Goal: Task Accomplishment & Management: Use online tool/utility

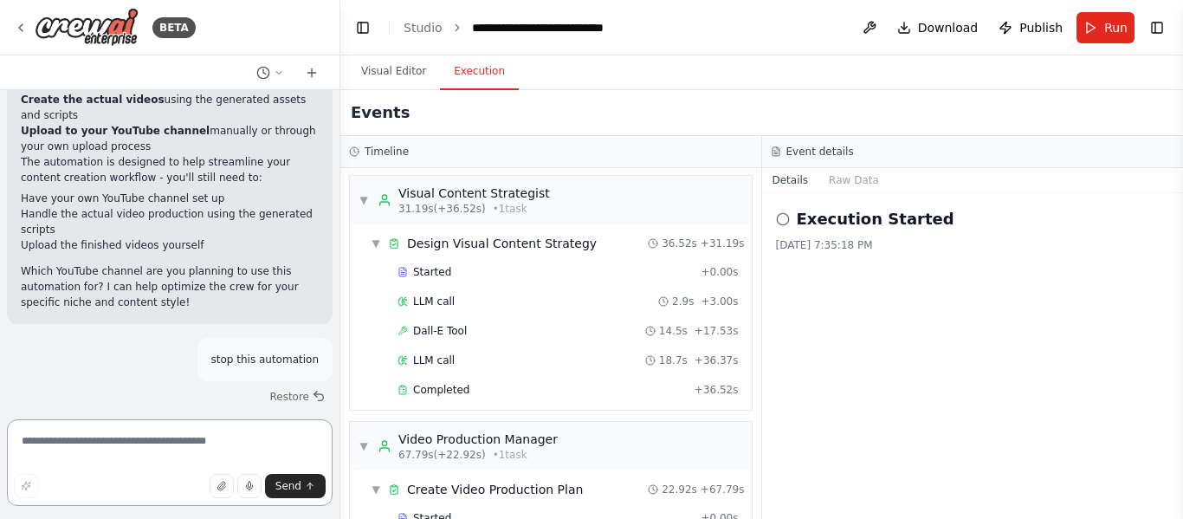
paste textarea "**********"
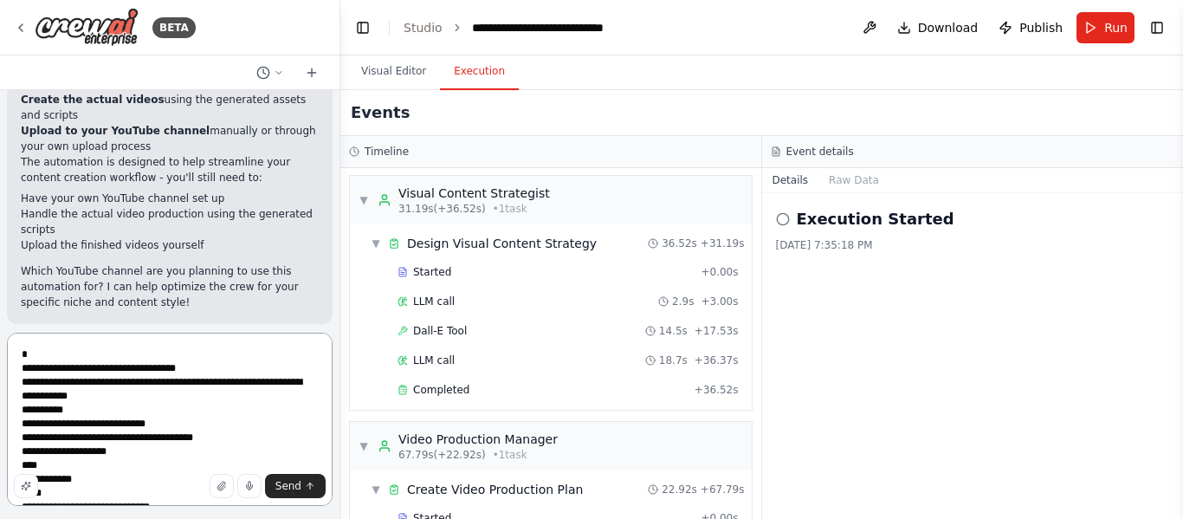
scroll to position [2448, 0]
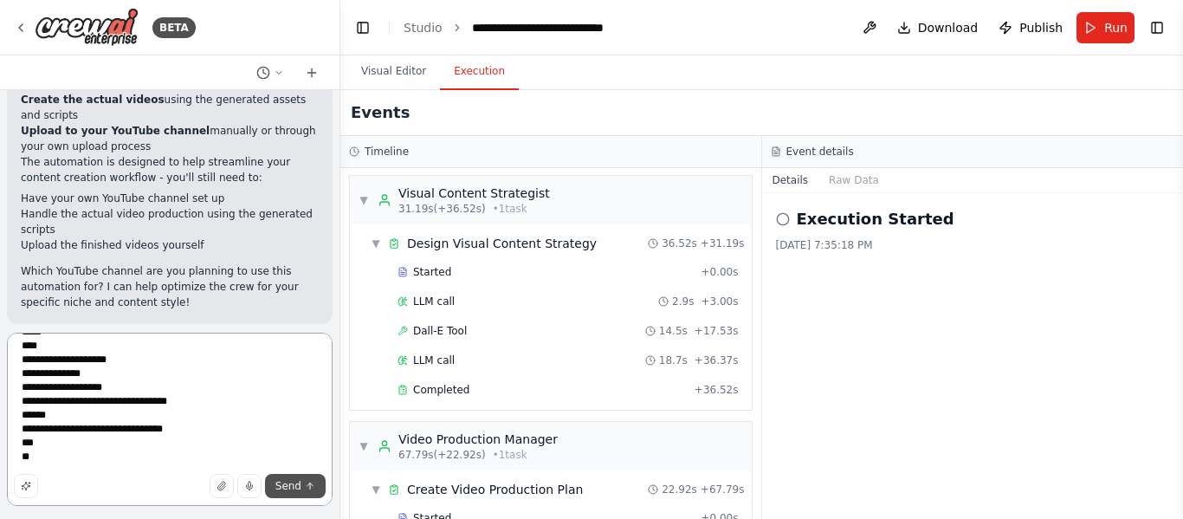
type textarea "**********"
click at [278, 486] on span "Send" at bounding box center [288, 486] width 26 height 14
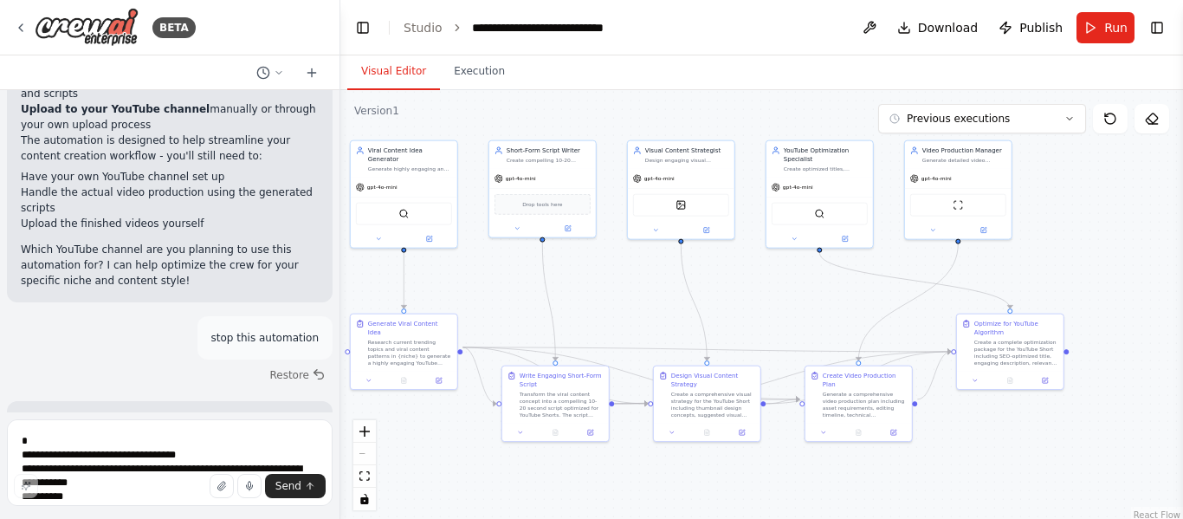
click at [379, 66] on button "Visual Editor" at bounding box center [393, 72] width 93 height 36
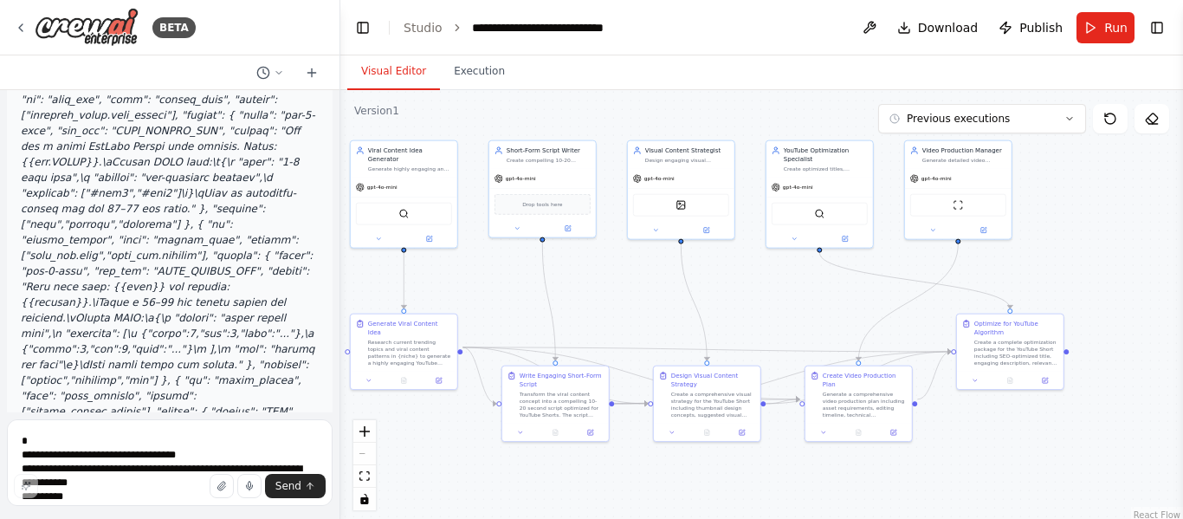
scroll to position [6869, 0]
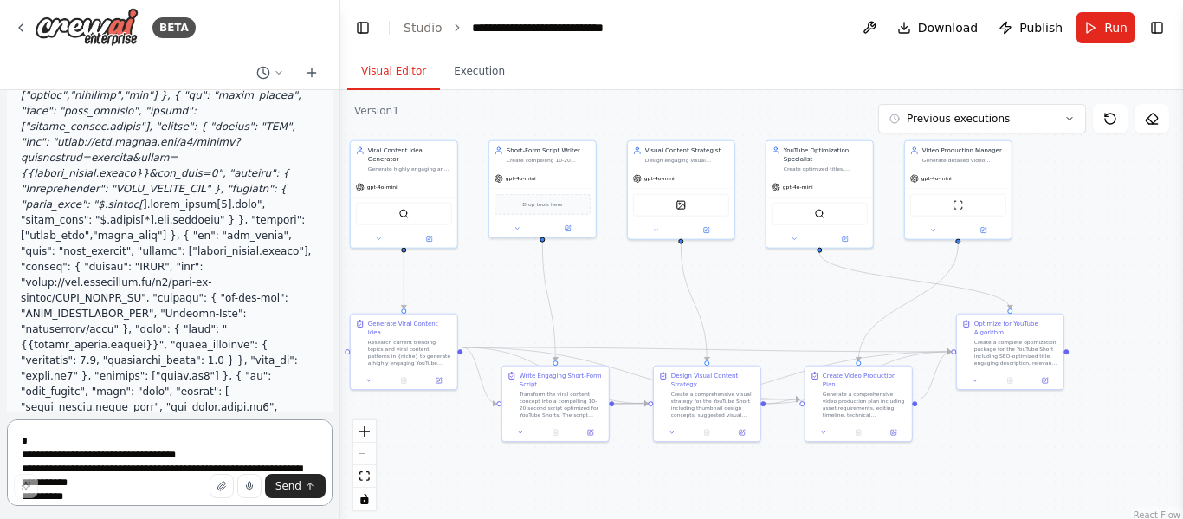
click at [142, 460] on textarea at bounding box center [170, 462] width 326 height 87
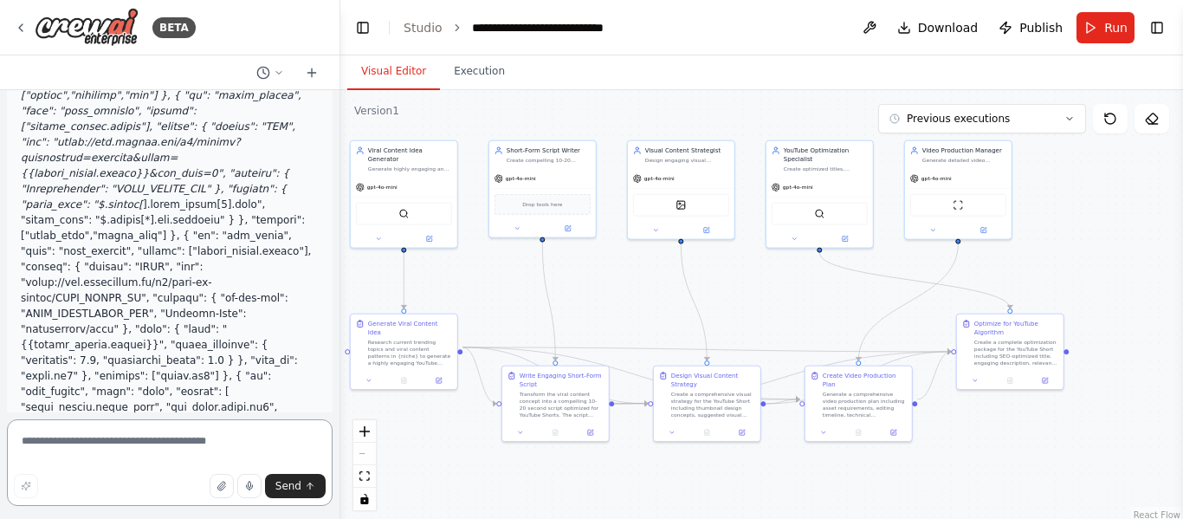
paste textarea "**********"
type textarea "**********"
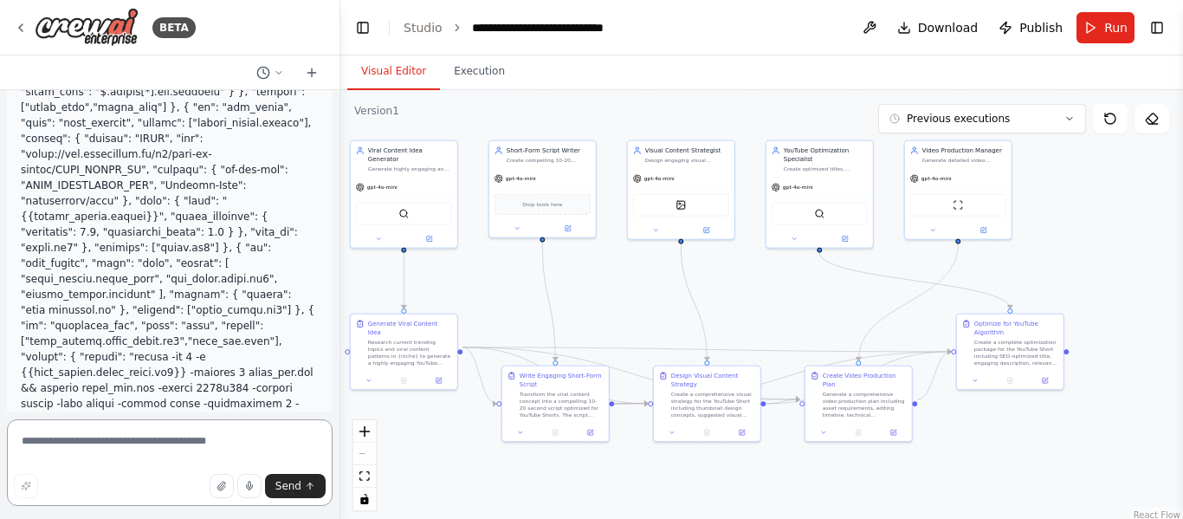
scroll to position [7082, 0]
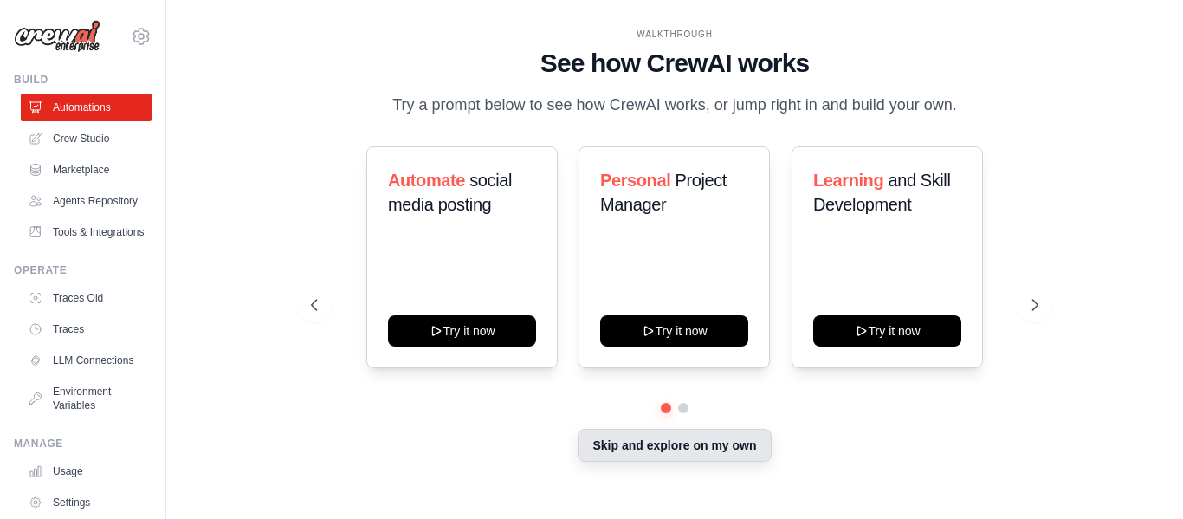
click at [606, 442] on button "Skip and explore on my own" at bounding box center [674, 445] width 193 height 33
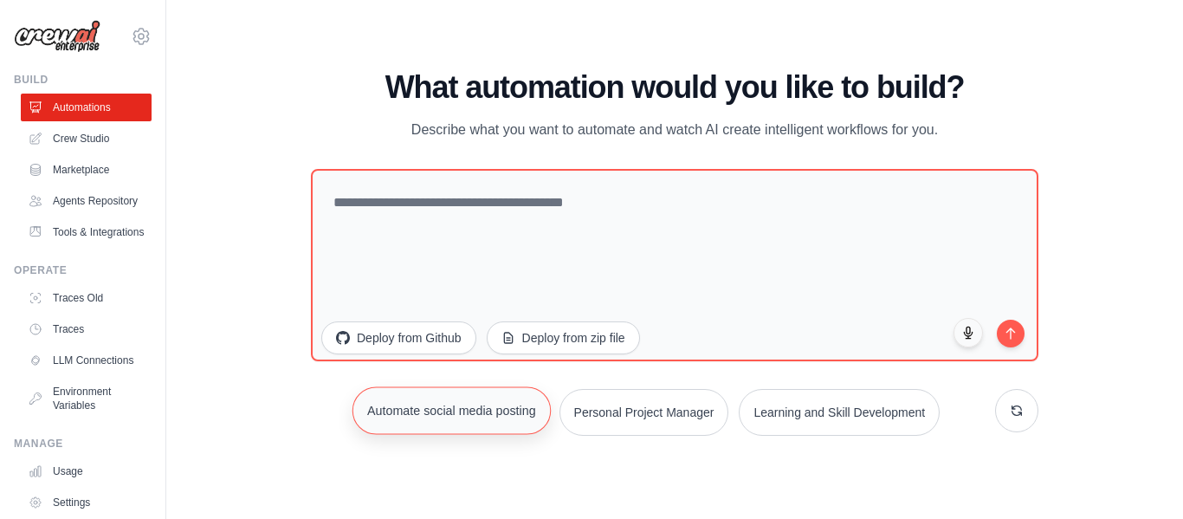
click at [489, 423] on button "Automate social media posting" at bounding box center [452, 410] width 198 height 48
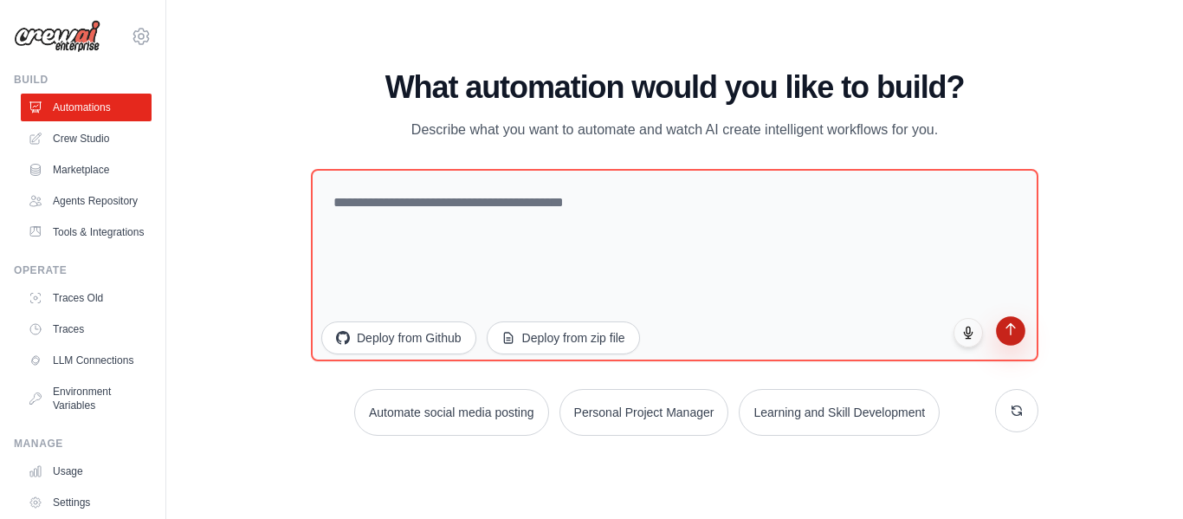
click at [1008, 336] on icon "submit" at bounding box center [1011, 328] width 15 height 15
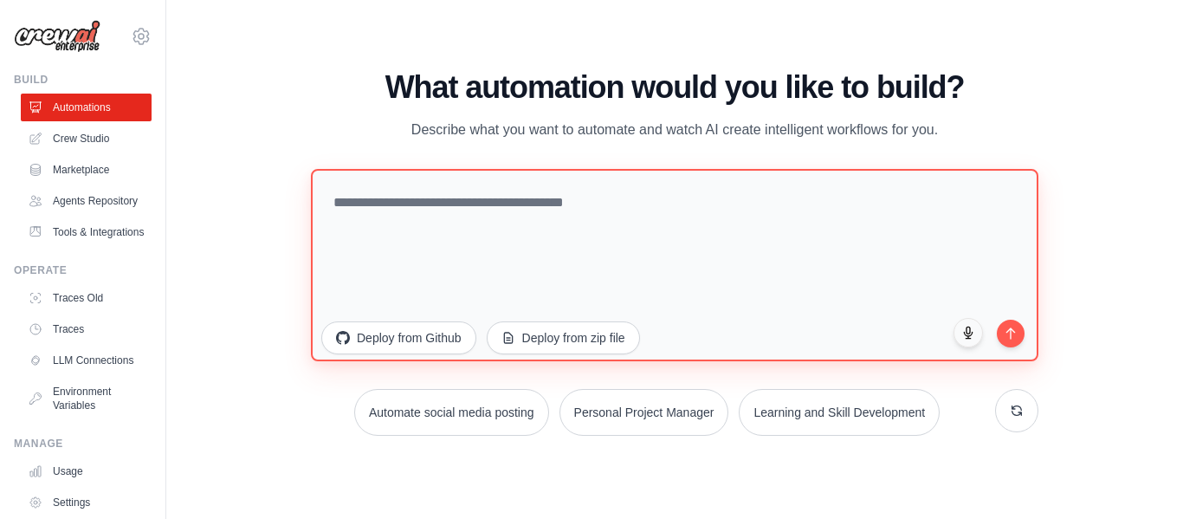
click at [485, 279] on textarea at bounding box center [675, 265] width 728 height 192
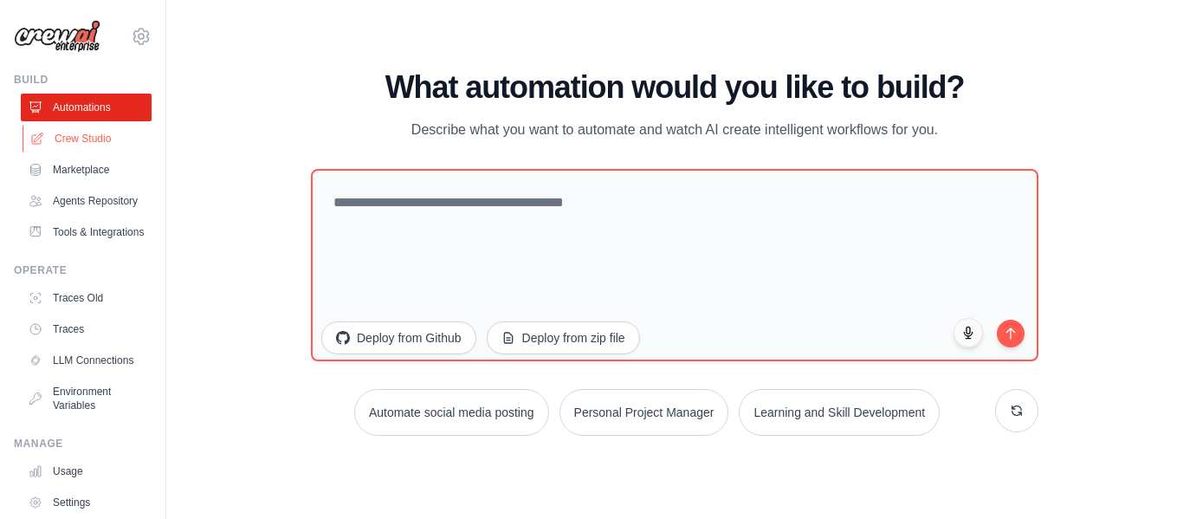
click at [70, 138] on link "Crew Studio" at bounding box center [88, 139] width 131 height 28
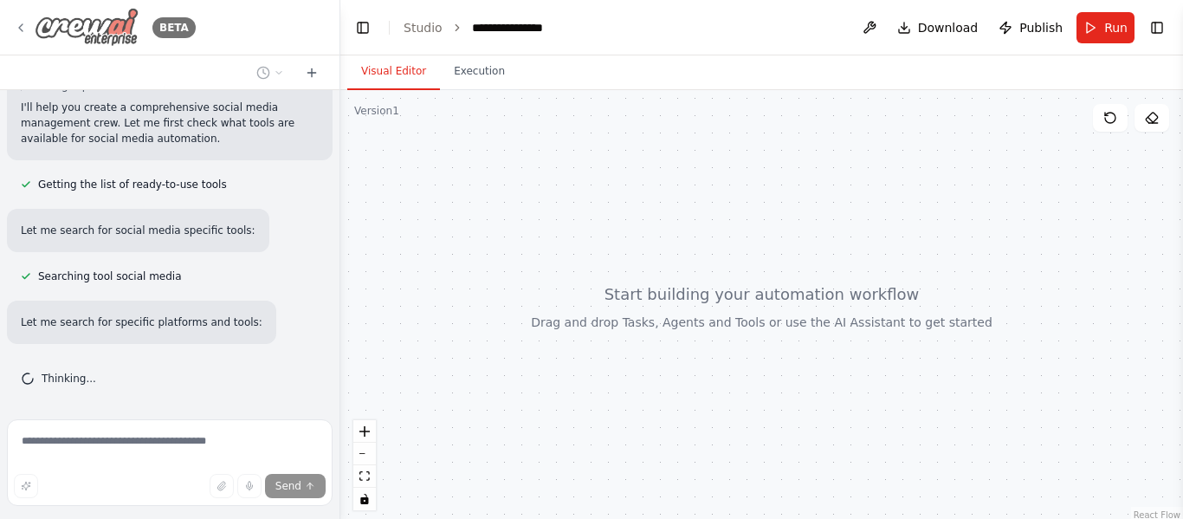
scroll to position [181, 0]
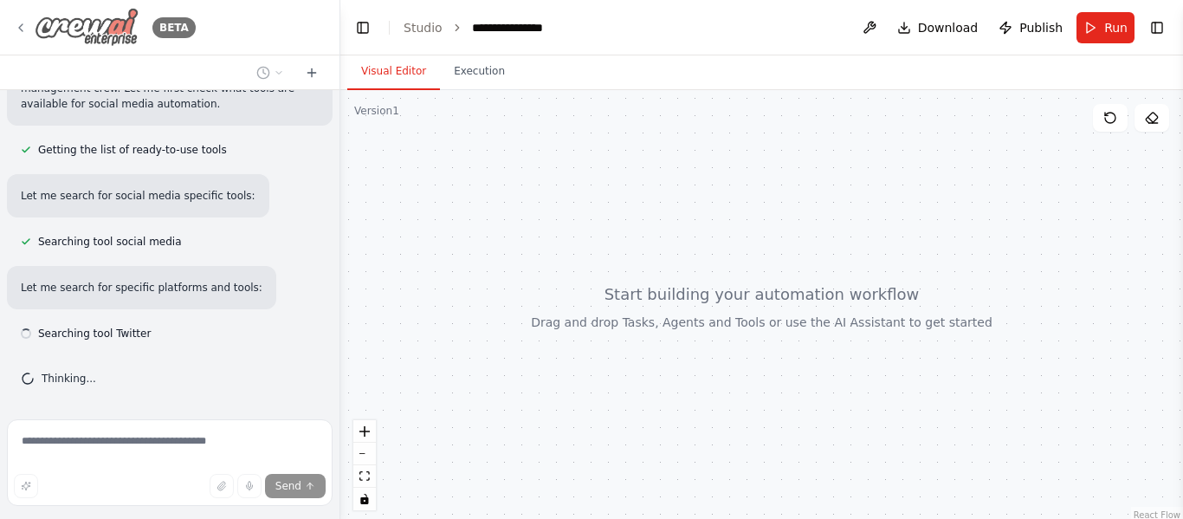
click at [49, 21] on img at bounding box center [87, 27] width 104 height 39
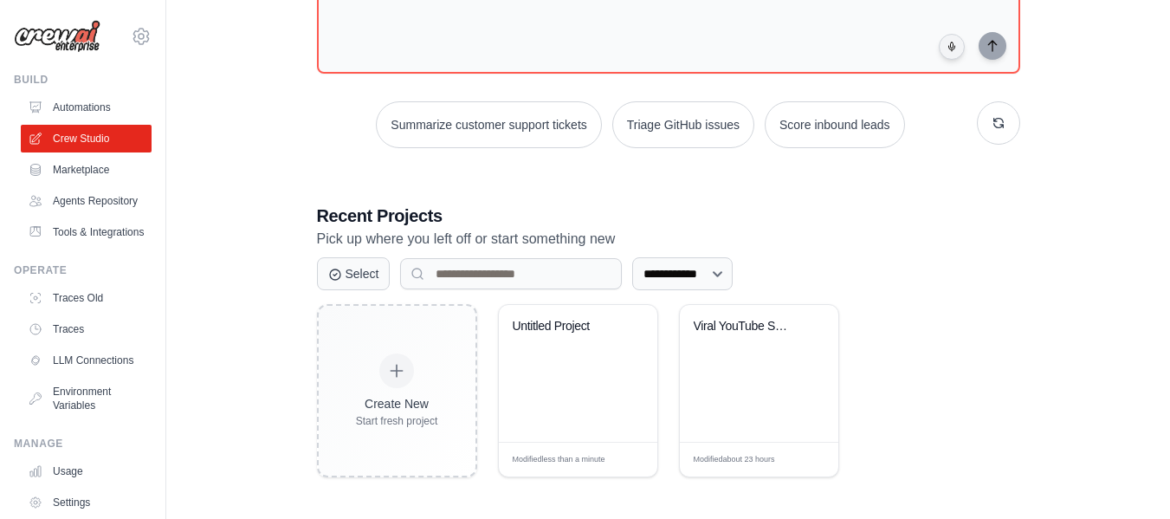
scroll to position [179, 0]
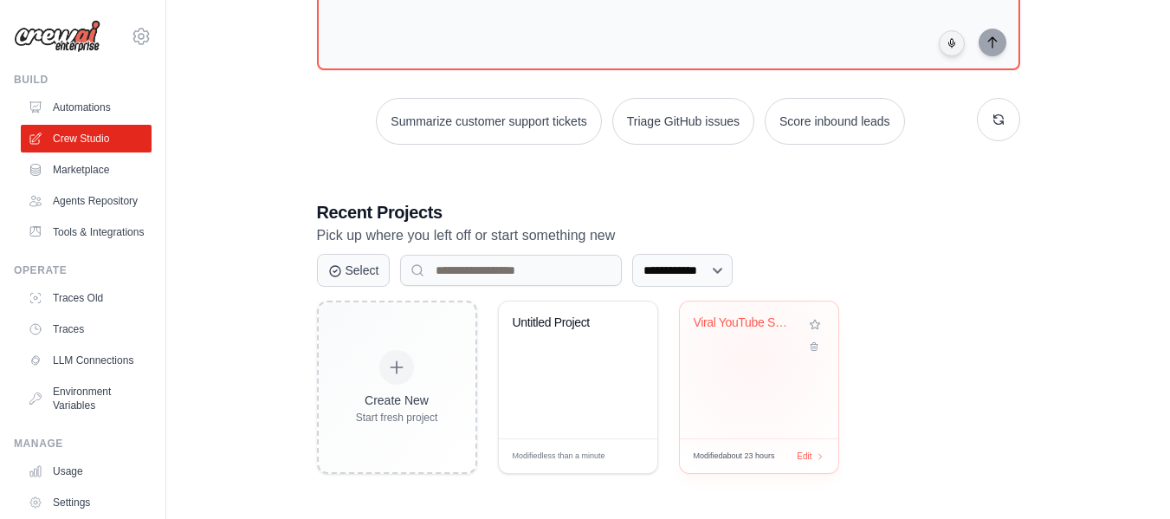
click at [753, 358] on div "Viral YouTube Shorts Generator" at bounding box center [759, 369] width 159 height 137
click at [87, 246] on link "Tools & Integrations" at bounding box center [88, 232] width 131 height 28
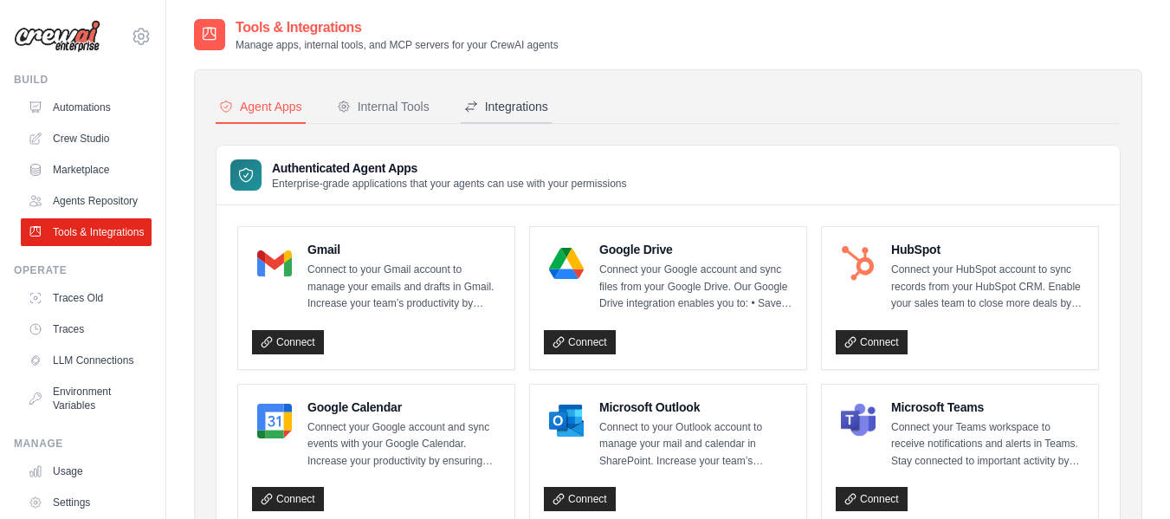
click at [522, 113] on div "Integrations" at bounding box center [506, 106] width 84 height 17
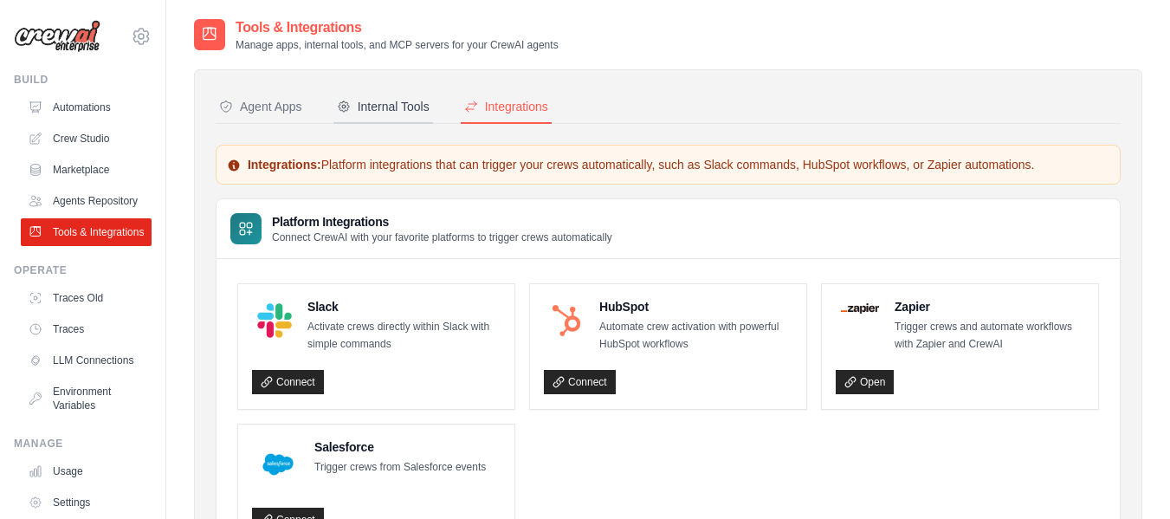
click at [391, 111] on div "Internal Tools" at bounding box center [383, 106] width 93 height 17
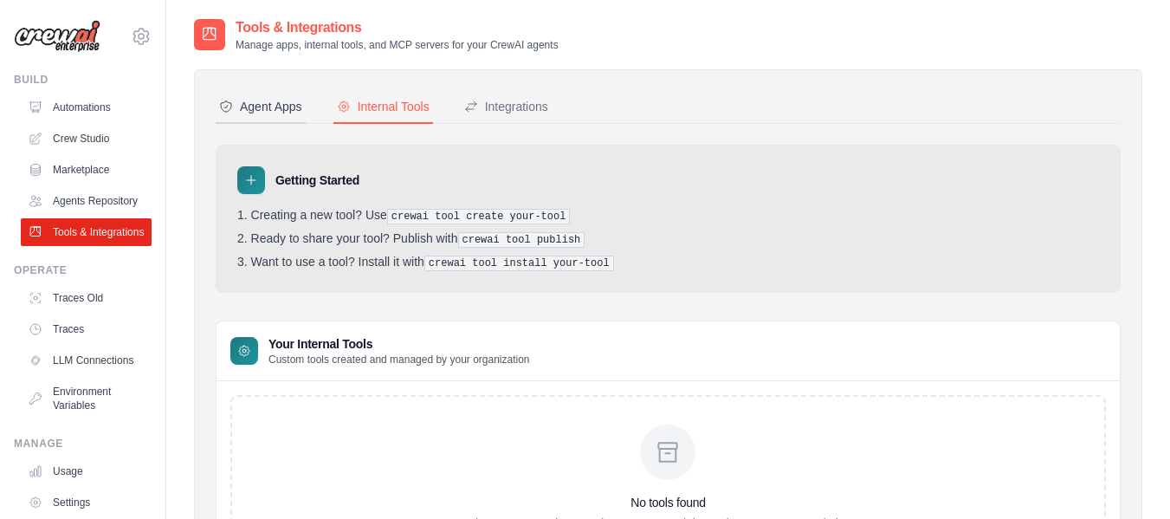
click at [286, 107] on div "Agent Apps" at bounding box center [260, 106] width 83 height 17
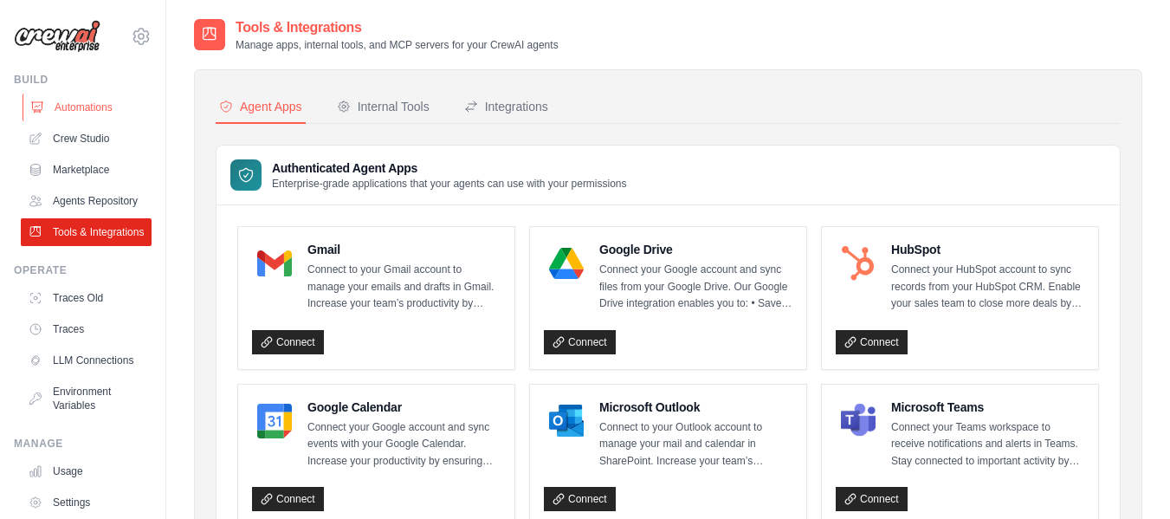
click at [59, 109] on link "Automations" at bounding box center [88, 108] width 131 height 28
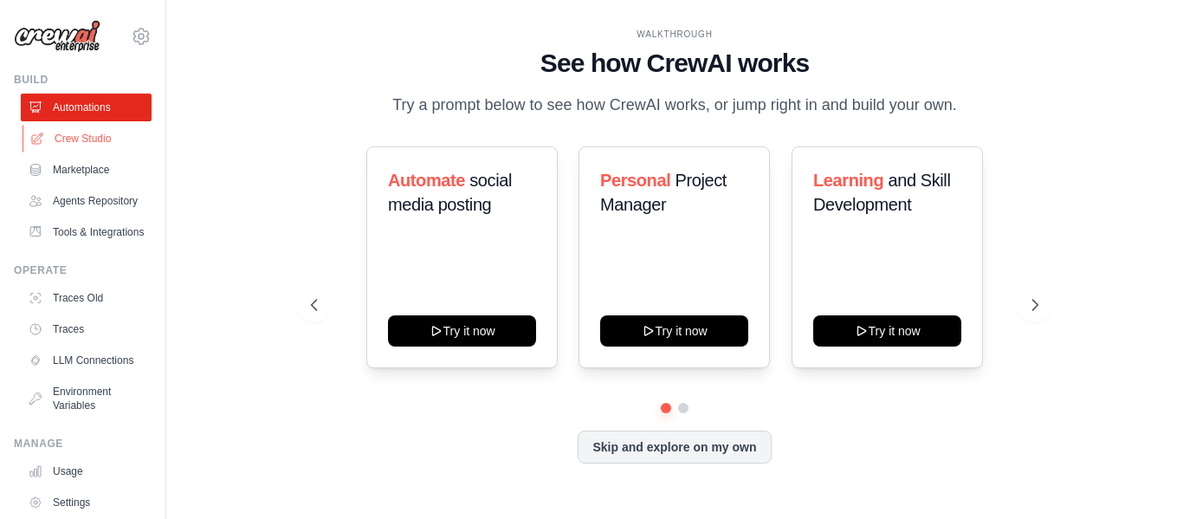
click at [93, 139] on link "Crew Studio" at bounding box center [88, 139] width 131 height 28
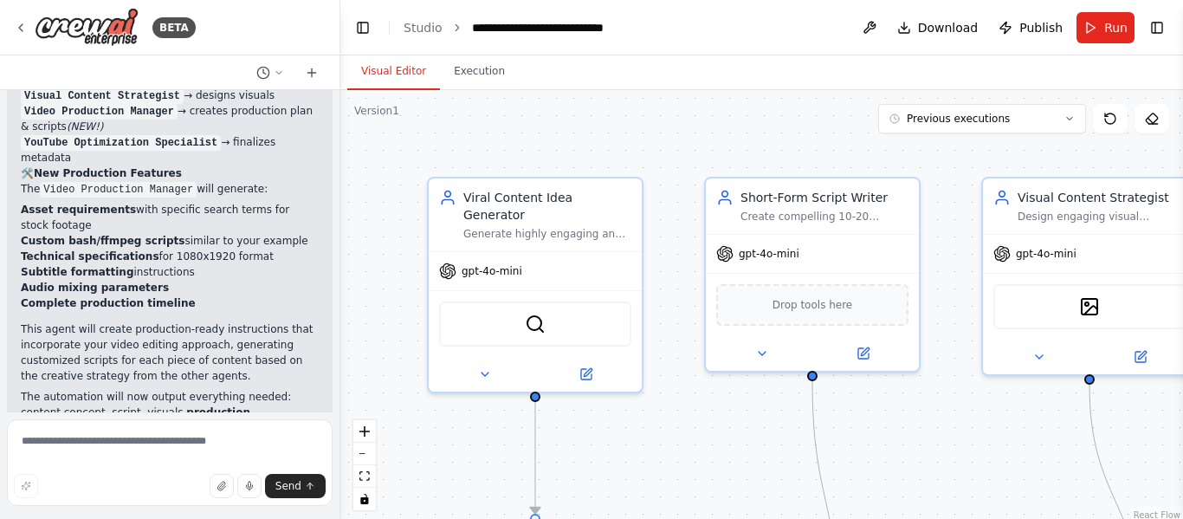
scroll to position [5689, 0]
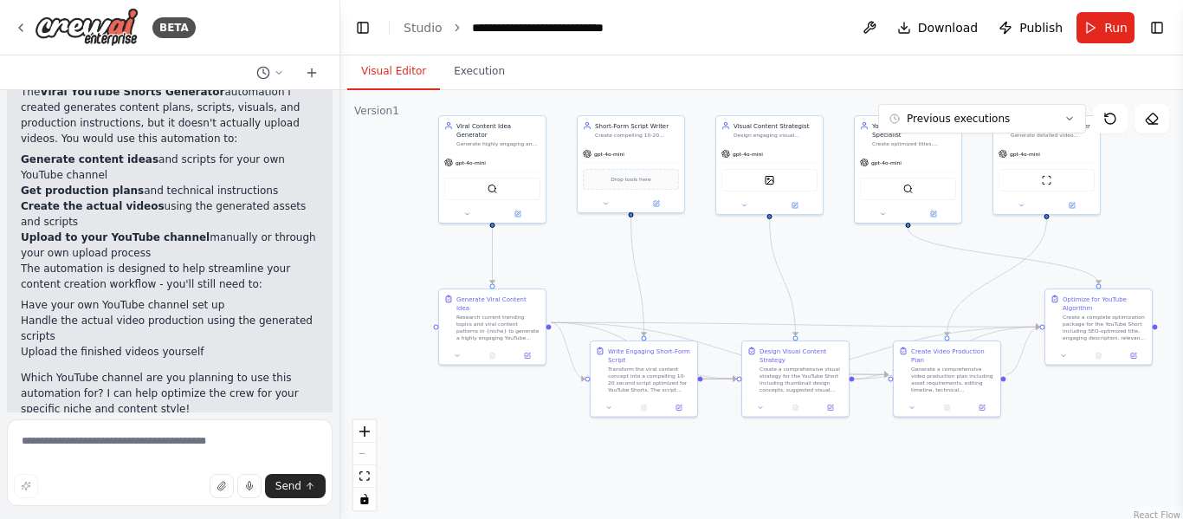
drag, startPoint x: 691, startPoint y: 242, endPoint x: 546, endPoint y: 80, distance: 217.8
click at [546, 80] on div "Visual Editor Execution Version 1 Previous executions Show Tools Hide Agents Vi…" at bounding box center [761, 286] width 843 height 463
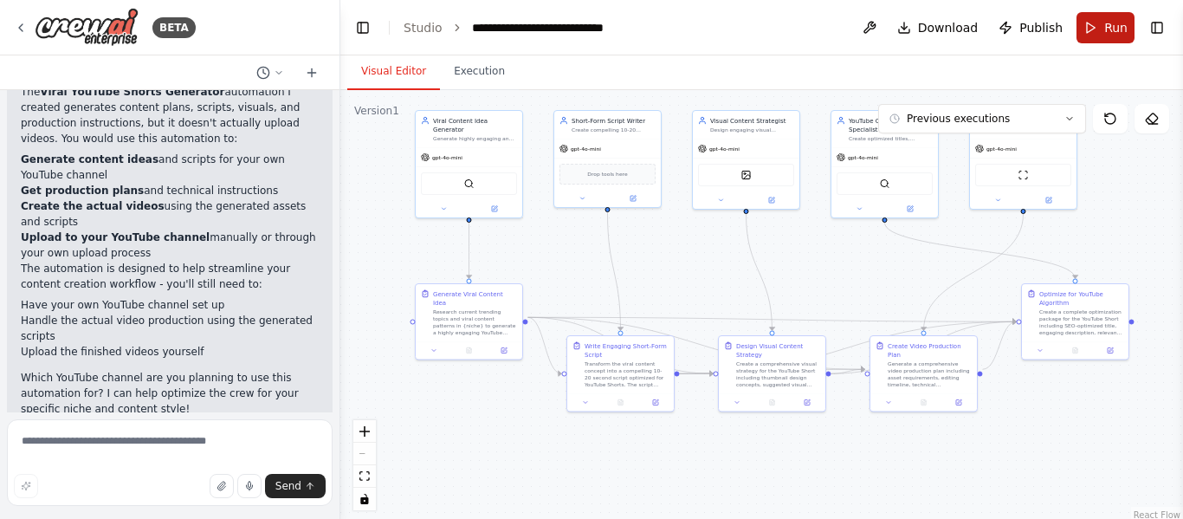
click at [1114, 16] on button "Run" at bounding box center [1106, 27] width 58 height 31
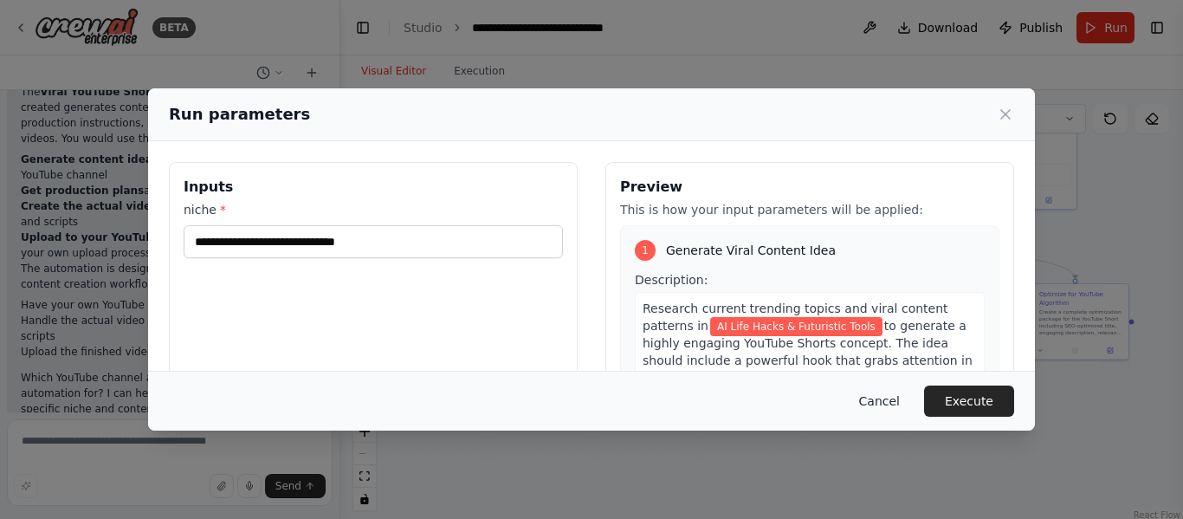
click at [890, 404] on button "Cancel" at bounding box center [880, 401] width 68 height 31
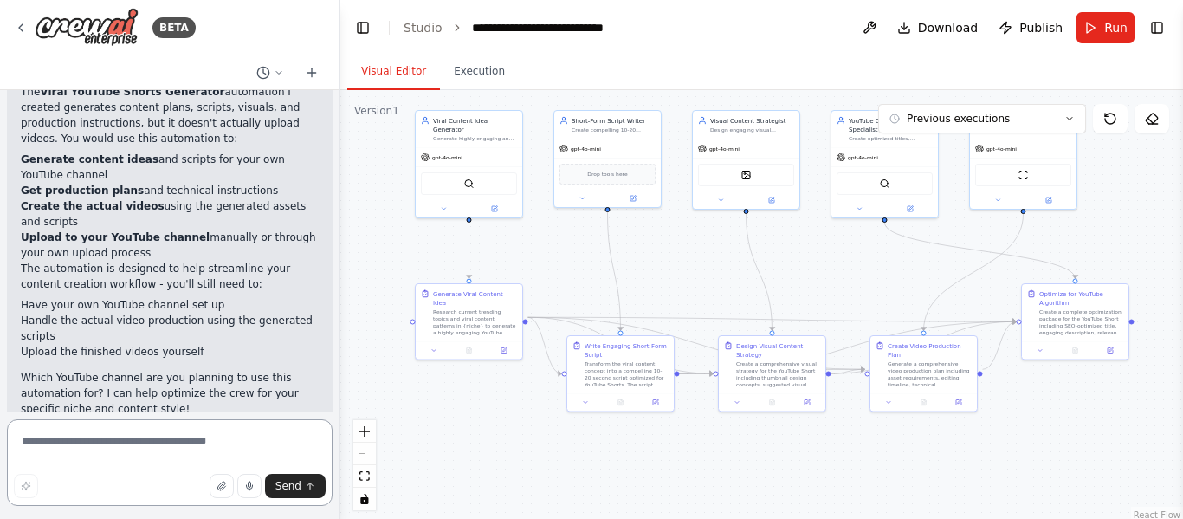
click at [104, 461] on textarea at bounding box center [170, 462] width 326 height 87
paste textarea "**********"
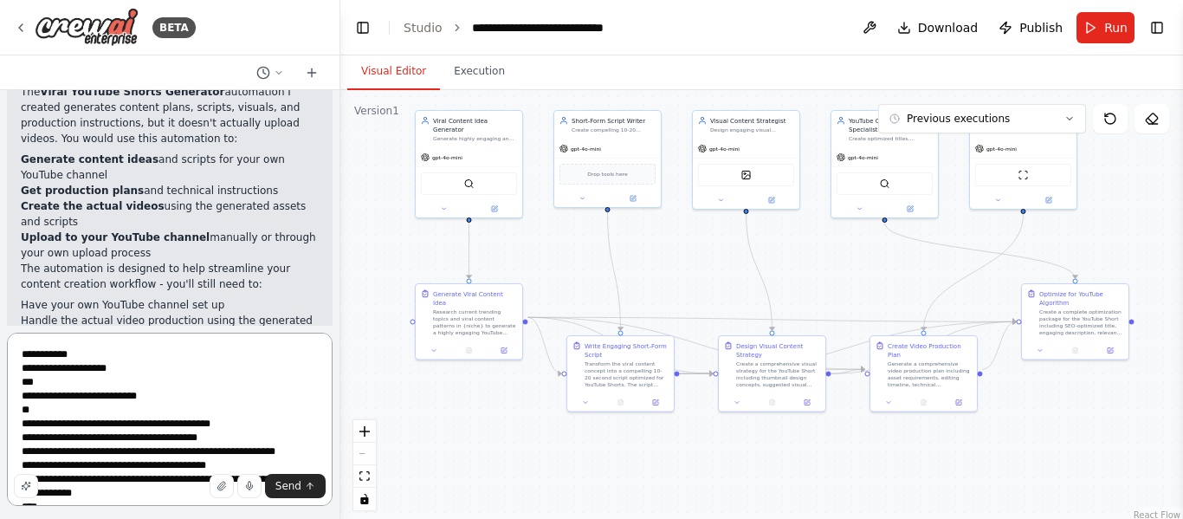
scroll to position [230, 0]
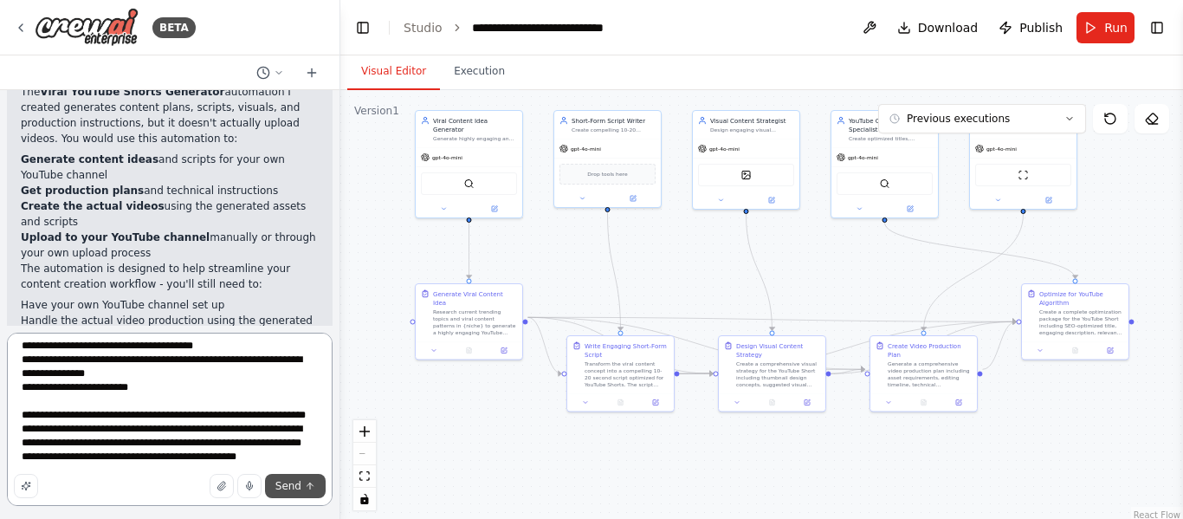
type textarea "**********"
click at [294, 478] on button "Send" at bounding box center [295, 486] width 61 height 24
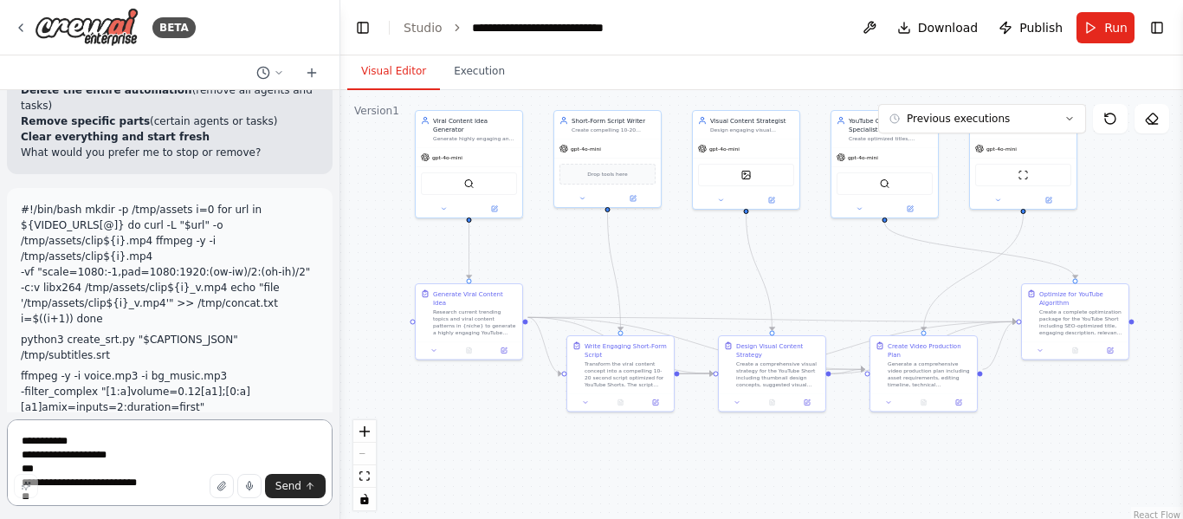
scroll to position [6349, 0]
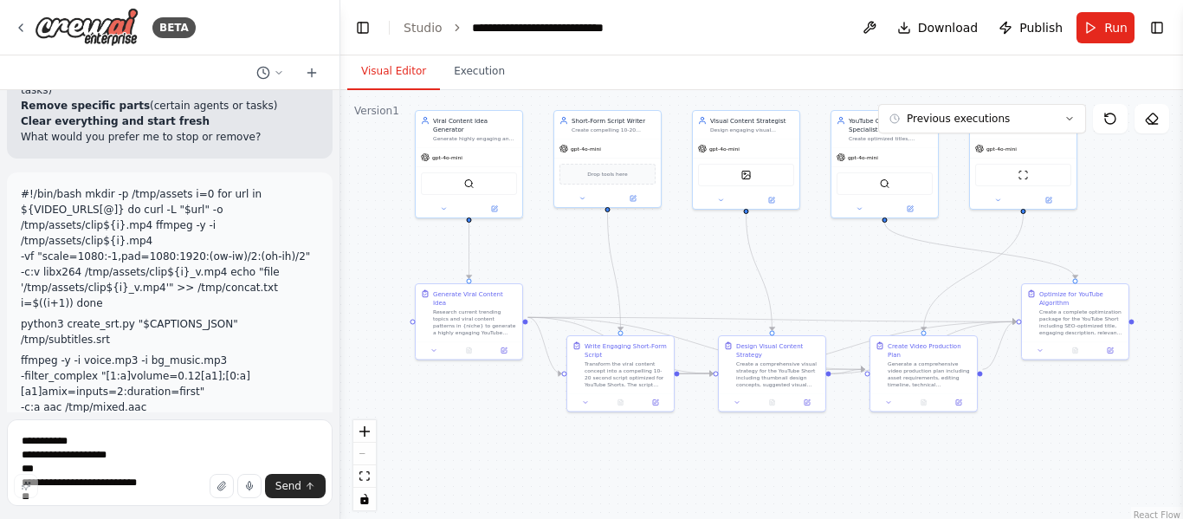
drag, startPoint x: 22, startPoint y: 312, endPoint x: 197, endPoint y: 331, distance: 176.0
copy li "Keep the automation but modify it to work with this specific script you've prov…"
click at [153, 470] on textarea "**********" at bounding box center [170, 462] width 326 height 87
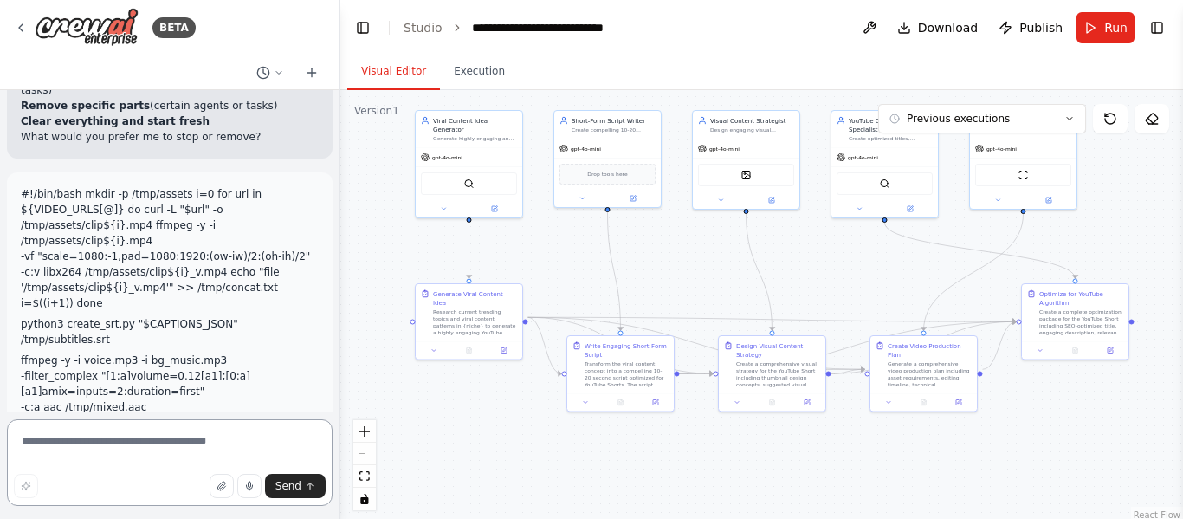
paste textarea "**********"
type textarea "**********"
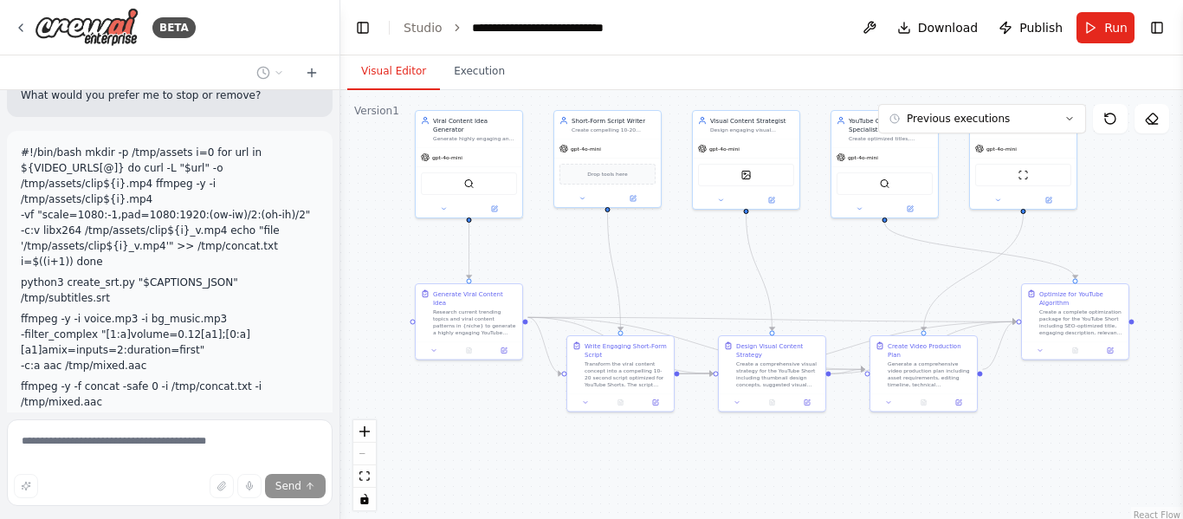
scroll to position [6505, 0]
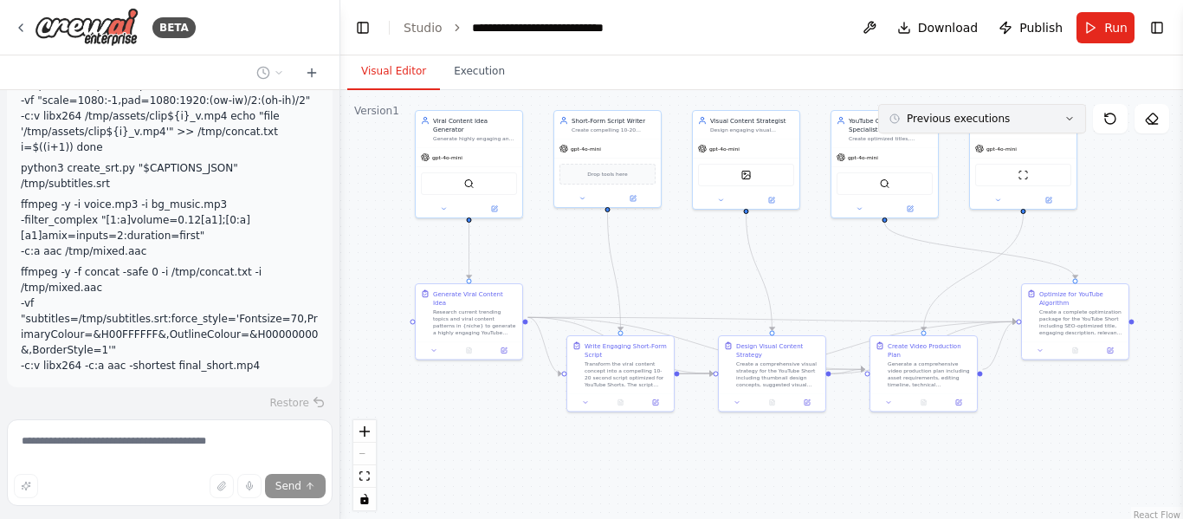
click at [933, 124] on span "Previous executions" at bounding box center [958, 119] width 103 height 14
click at [923, 151] on div "22h 43m ago" at bounding box center [992, 151] width 173 height 14
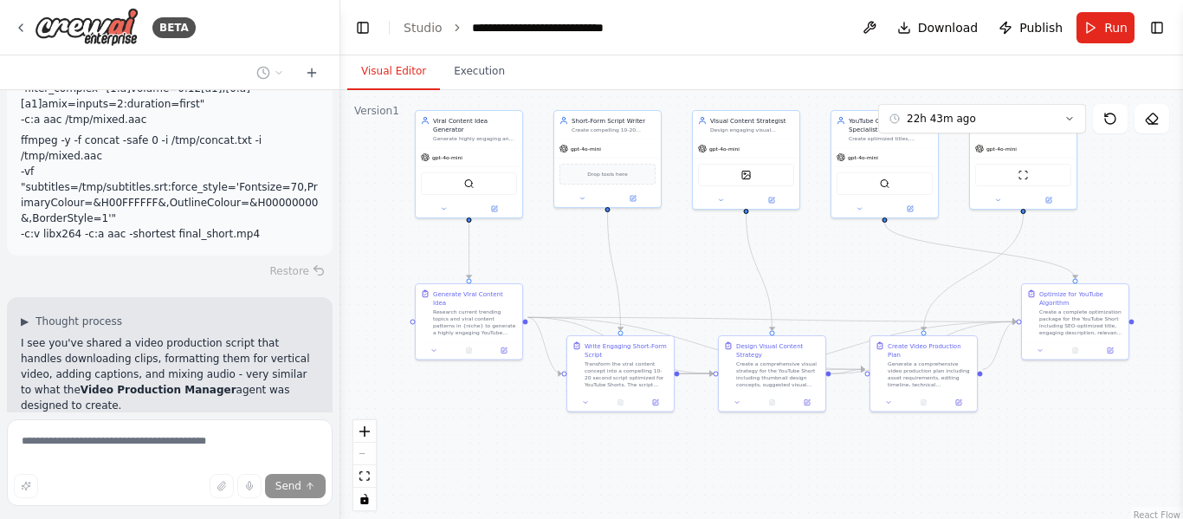
scroll to position [6652, 0]
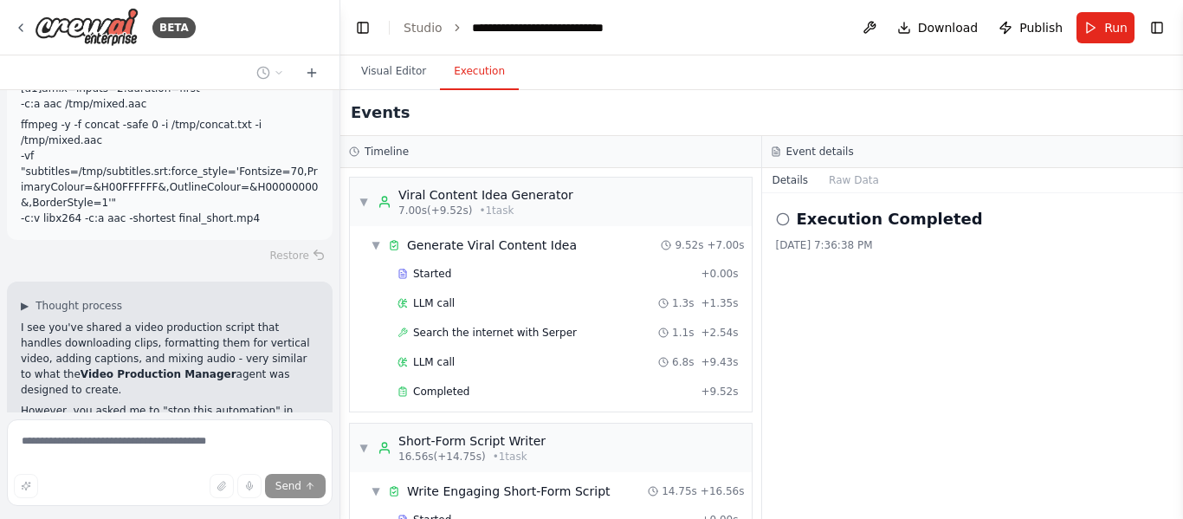
click at [470, 65] on button "Execution" at bounding box center [479, 72] width 79 height 36
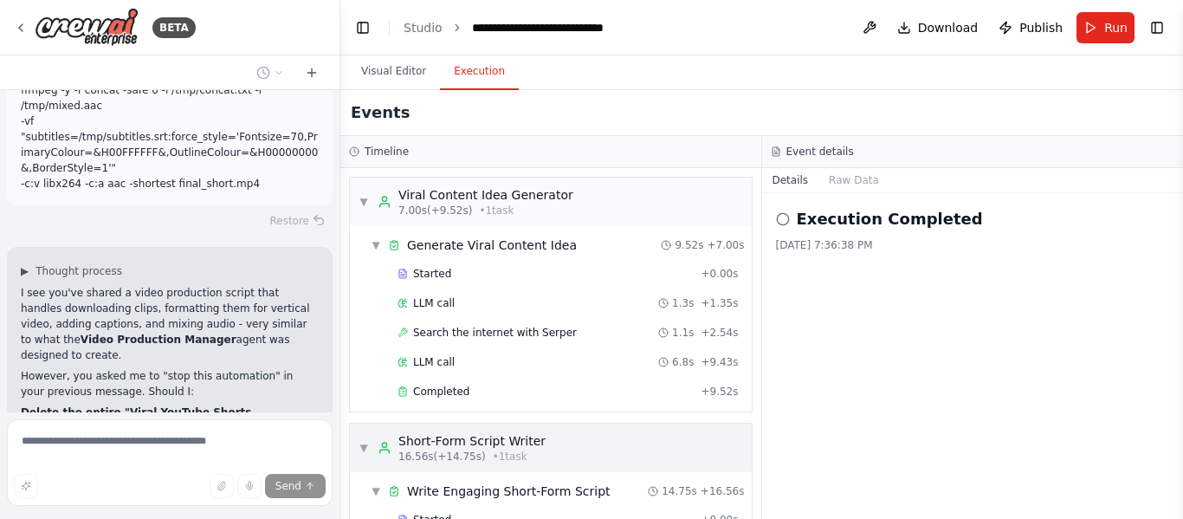
scroll to position [6722, 0]
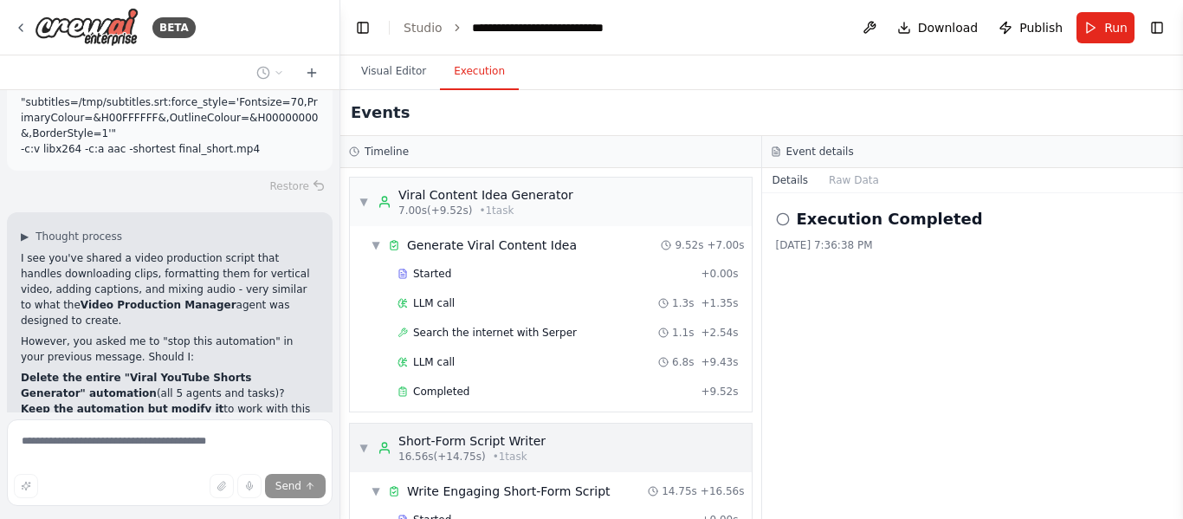
click at [462, 459] on span "16.56s (+14.75s)" at bounding box center [442, 457] width 87 height 14
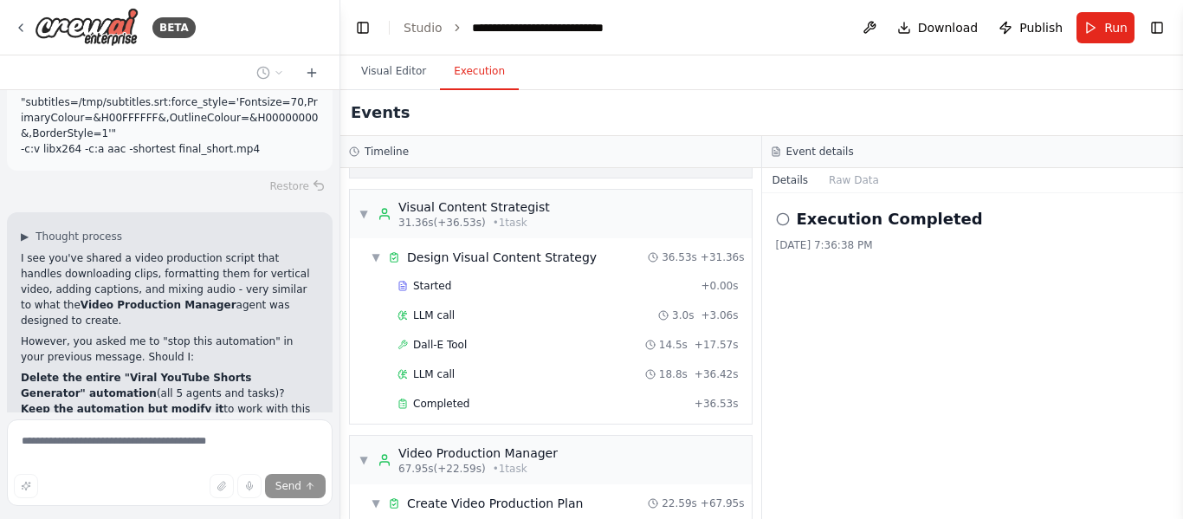
scroll to position [295, 0]
click at [479, 347] on div "Dall-E Tool 14.5s + 17.57s" at bounding box center [568, 344] width 341 height 14
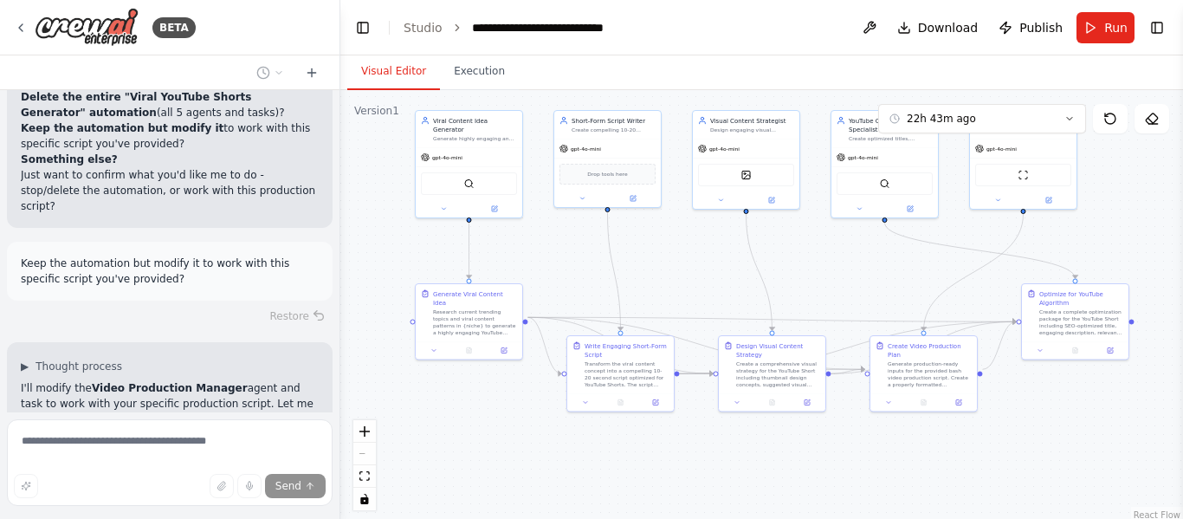
click at [398, 70] on button "Visual Editor" at bounding box center [393, 72] width 93 height 36
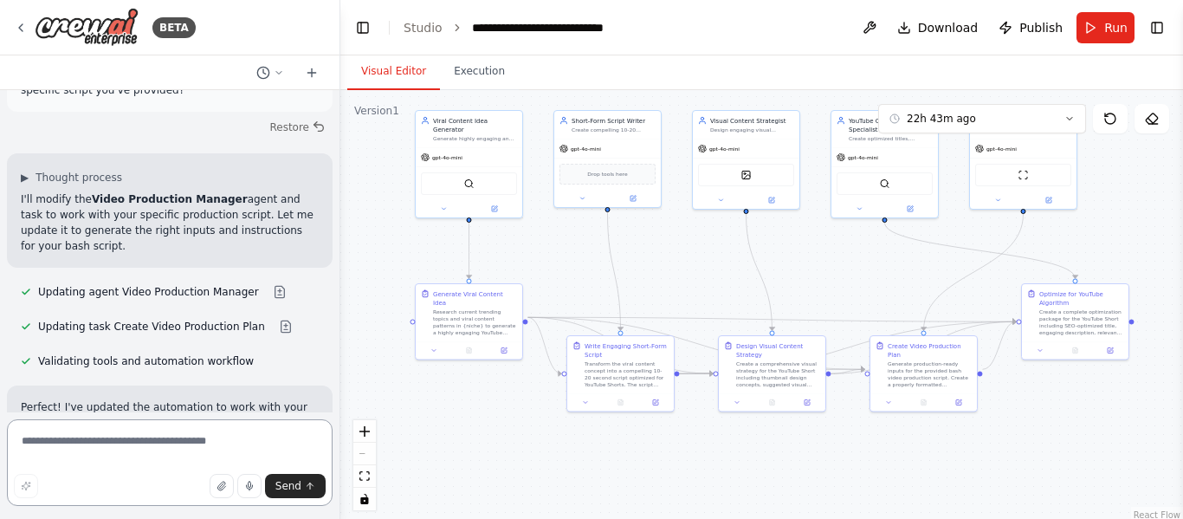
scroll to position [7207, 0]
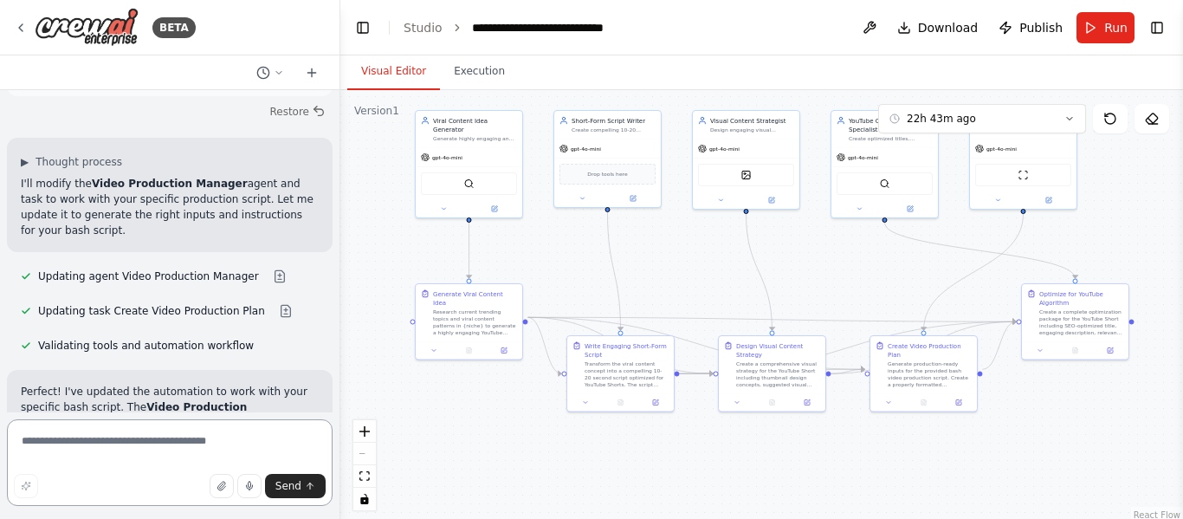
paste textarea "**********"
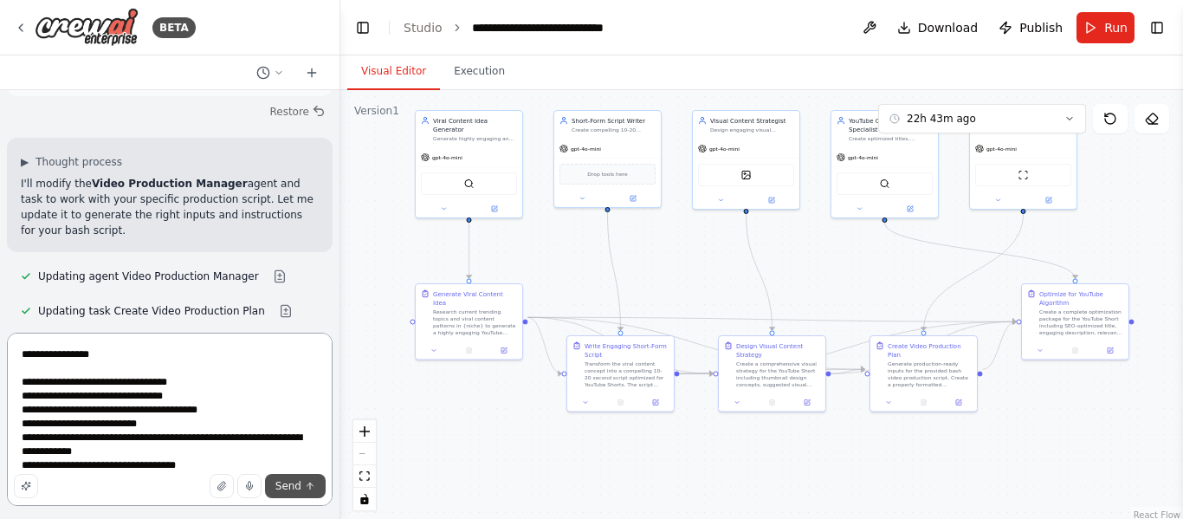
type textarea "**********"
click at [287, 484] on span "Send" at bounding box center [288, 486] width 26 height 14
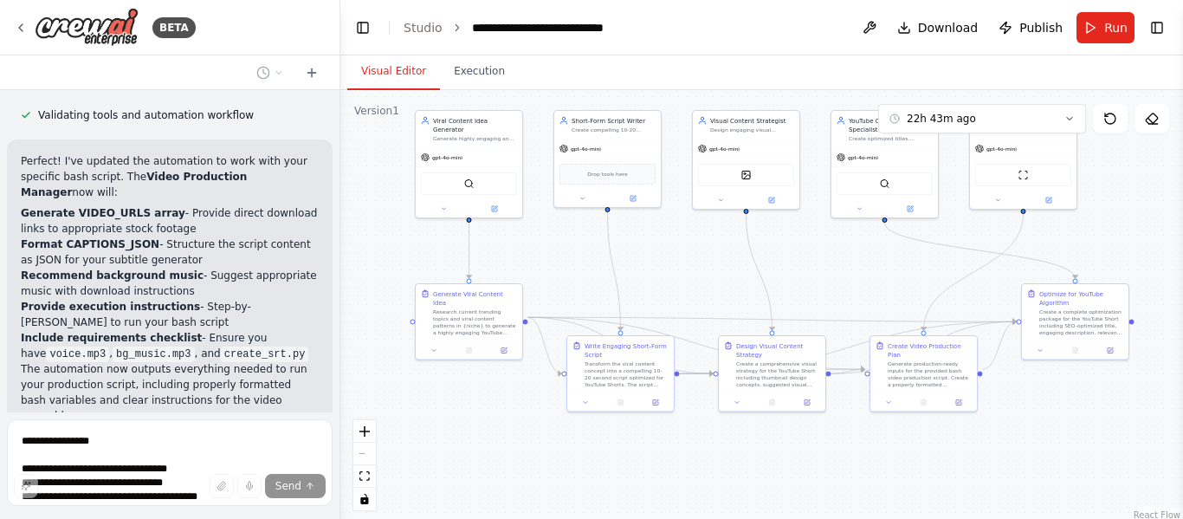
scroll to position [7472, 0]
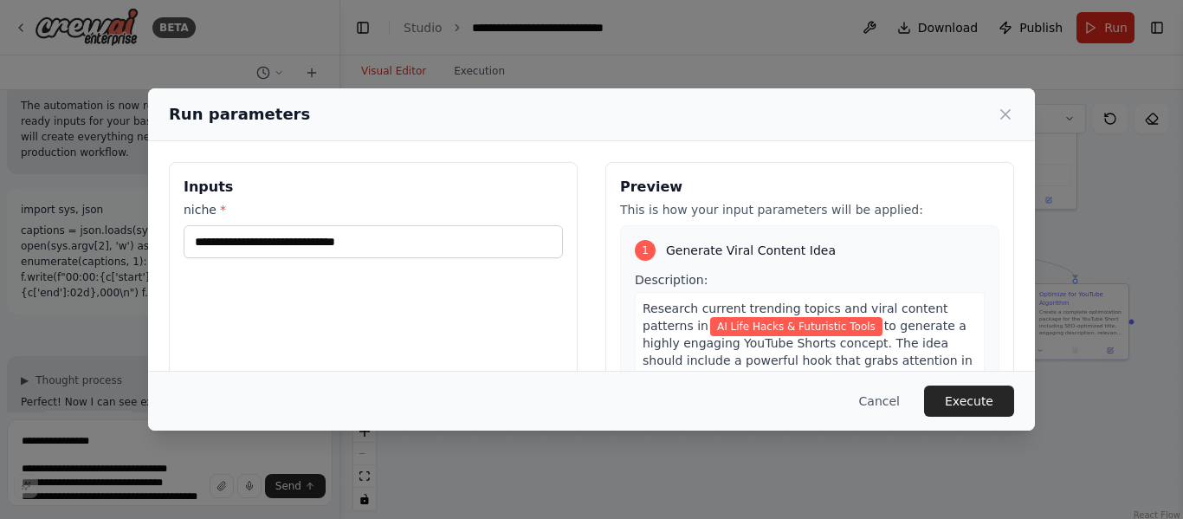
scroll to position [7820, 0]
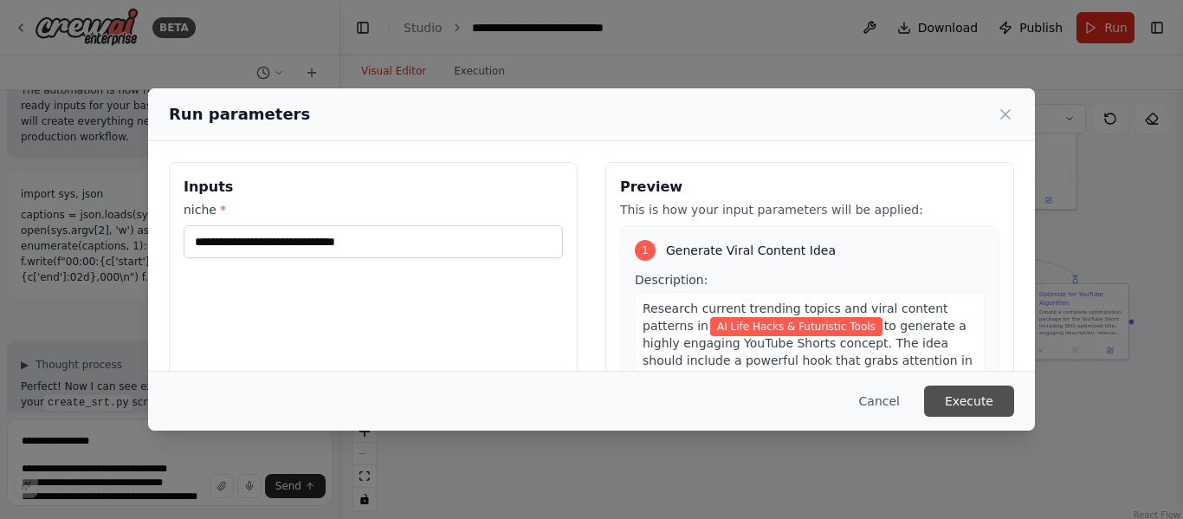
click at [963, 396] on button "Execute" at bounding box center [969, 401] width 90 height 31
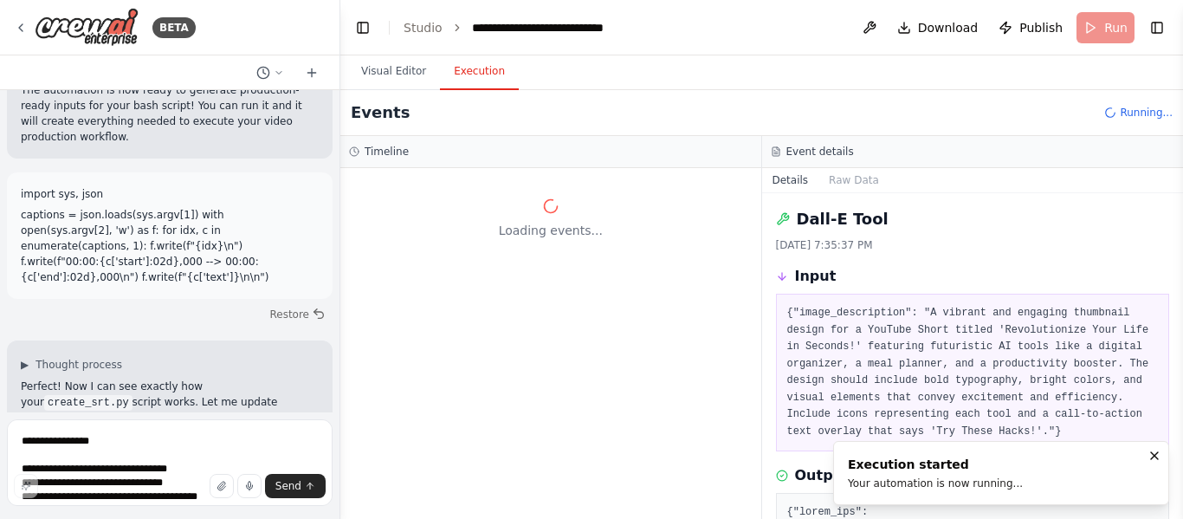
click at [963, 396] on pre "{"image_description": "A vibrant and engaging thumbnail design for a YouTube Sh…" at bounding box center [973, 372] width 372 height 135
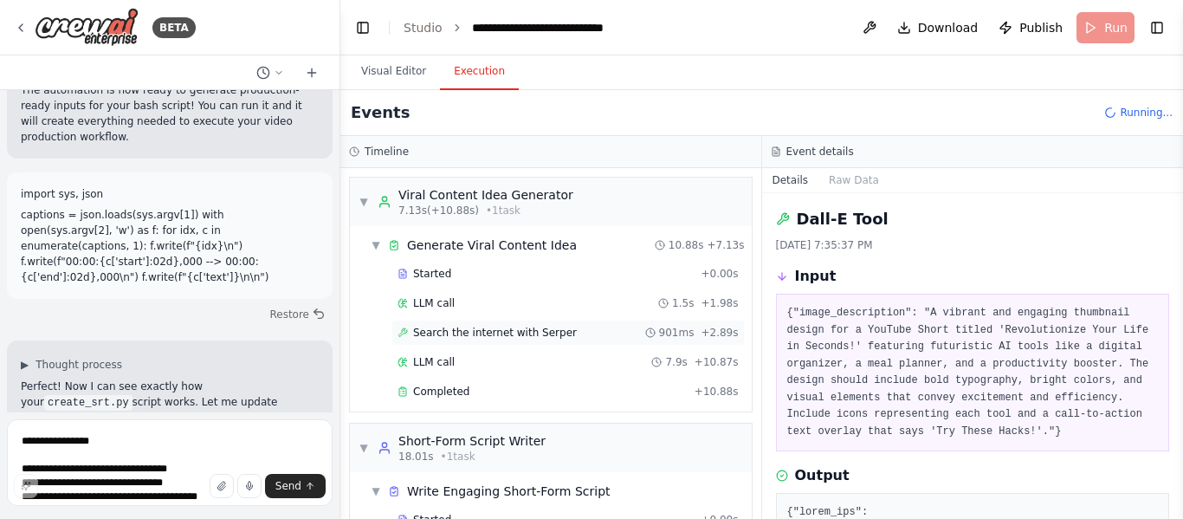
scroll to position [70, 0]
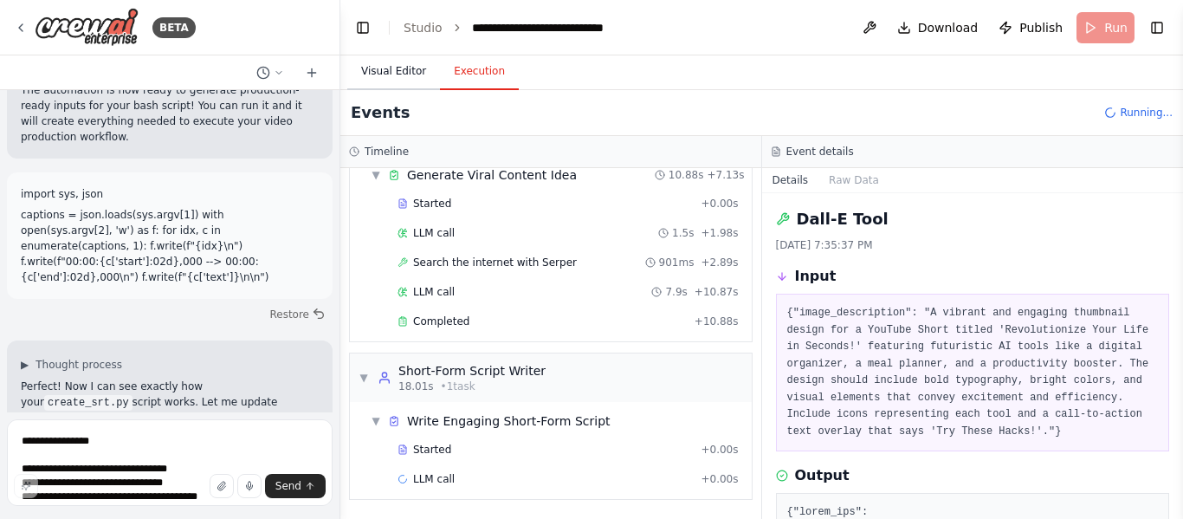
click at [366, 68] on button "Visual Editor" at bounding box center [393, 72] width 93 height 36
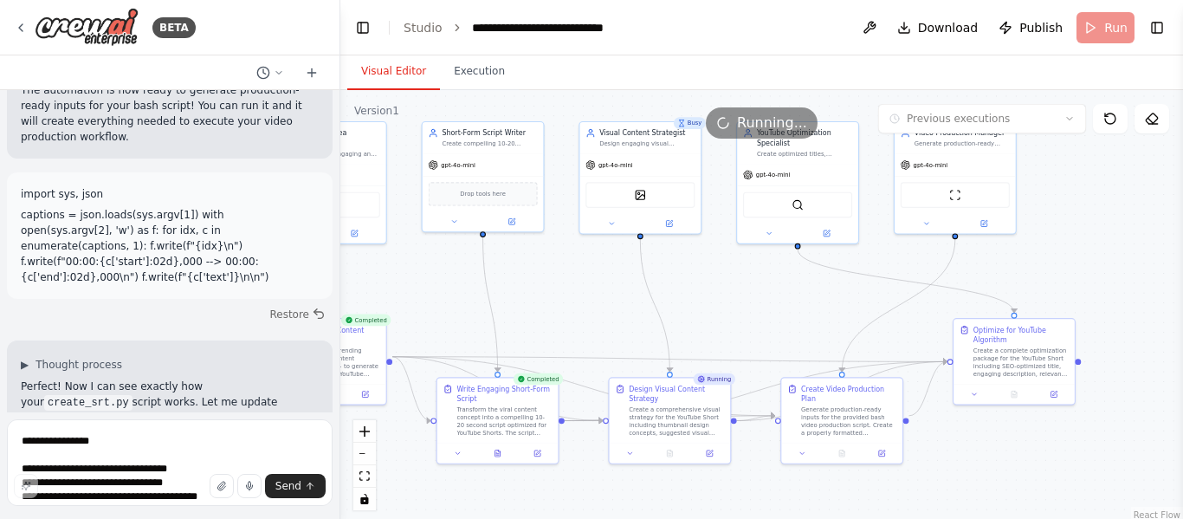
drag, startPoint x: 862, startPoint y: 256, endPoint x: 715, endPoint y: 282, distance: 149.7
click at [715, 282] on div ".deletable-edge-delete-btn { width: 20px; height: 20px; border: 0px solid #ffff…" at bounding box center [761, 306] width 843 height 433
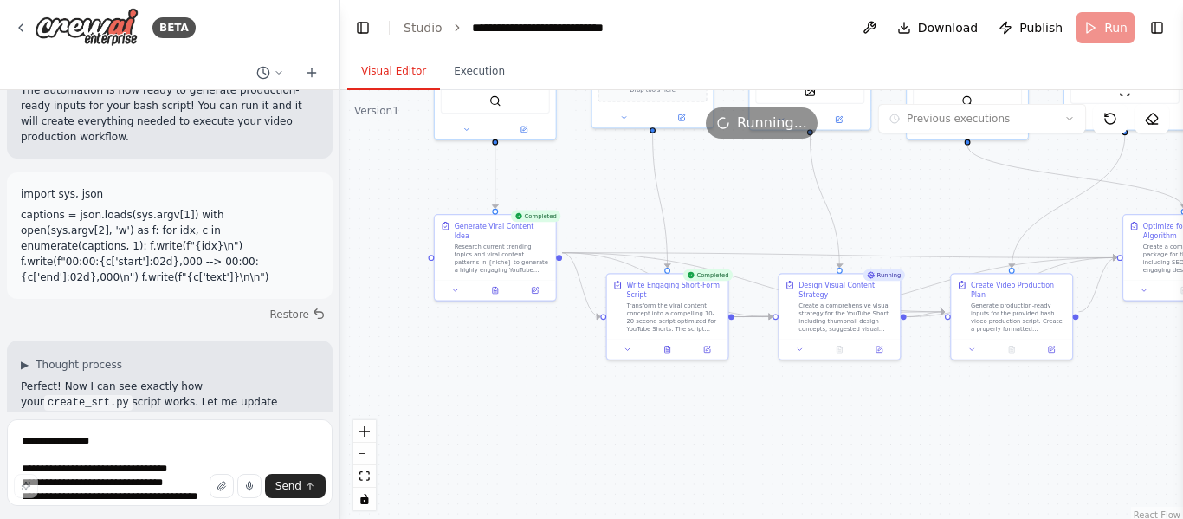
drag, startPoint x: 843, startPoint y: 312, endPoint x: 1013, endPoint y: 208, distance: 199.1
click at [1013, 208] on div ".deletable-edge-delete-btn { width: 20px; height: 20px; border: 0px solid #ffff…" at bounding box center [761, 306] width 843 height 433
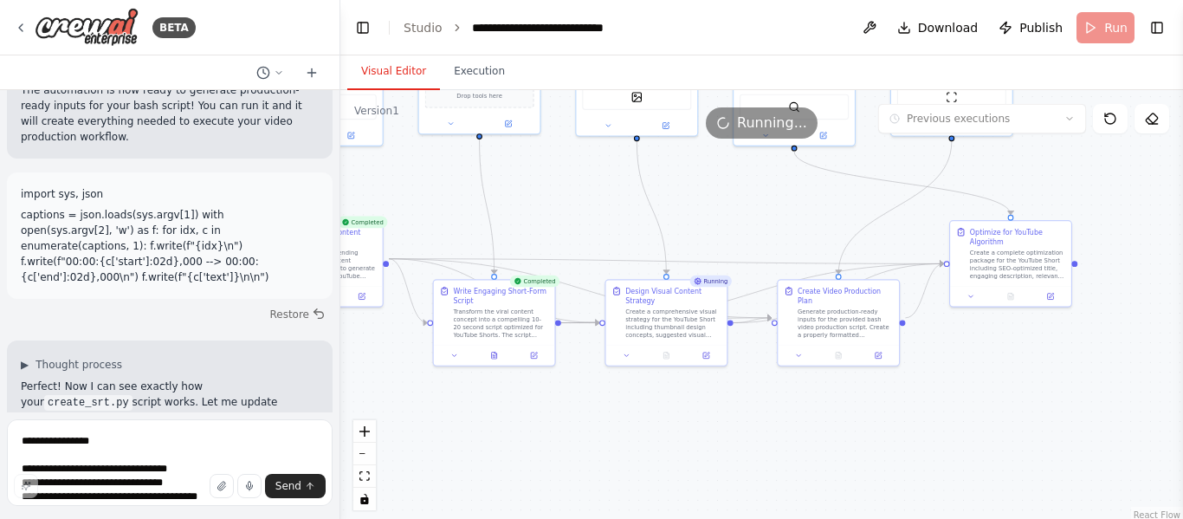
drag, startPoint x: 1016, startPoint y: 393, endPoint x: 843, endPoint y: 399, distance: 173.4
click at [843, 399] on div ".deletable-edge-delete-btn { width: 20px; height: 20px; border: 0px solid #ffff…" at bounding box center [761, 306] width 843 height 433
click at [116, 30] on img at bounding box center [87, 27] width 104 height 39
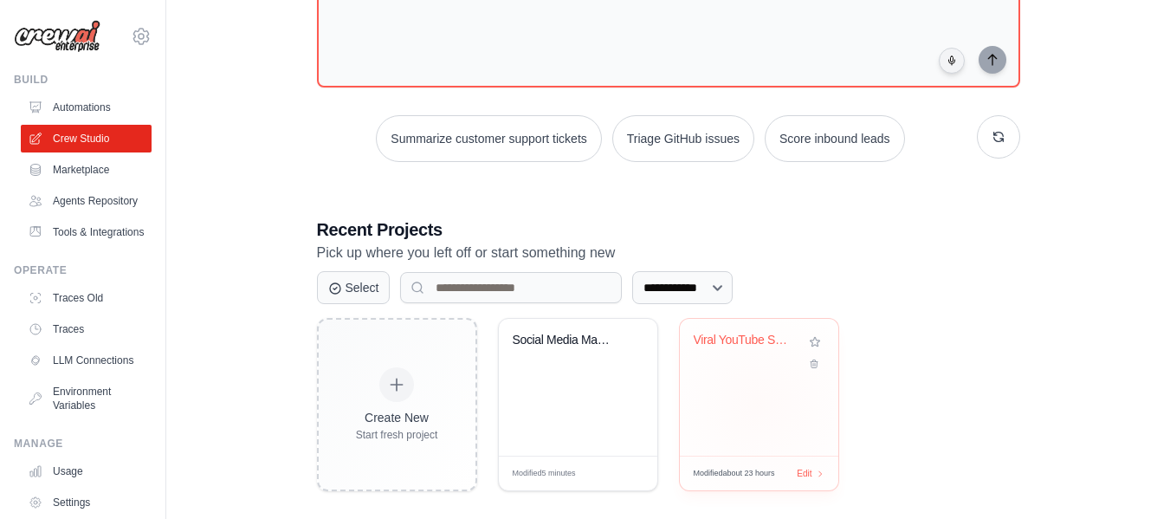
scroll to position [163, 0]
click at [735, 360] on div "Viral YouTube Shorts Generator" at bounding box center [759, 352] width 131 height 40
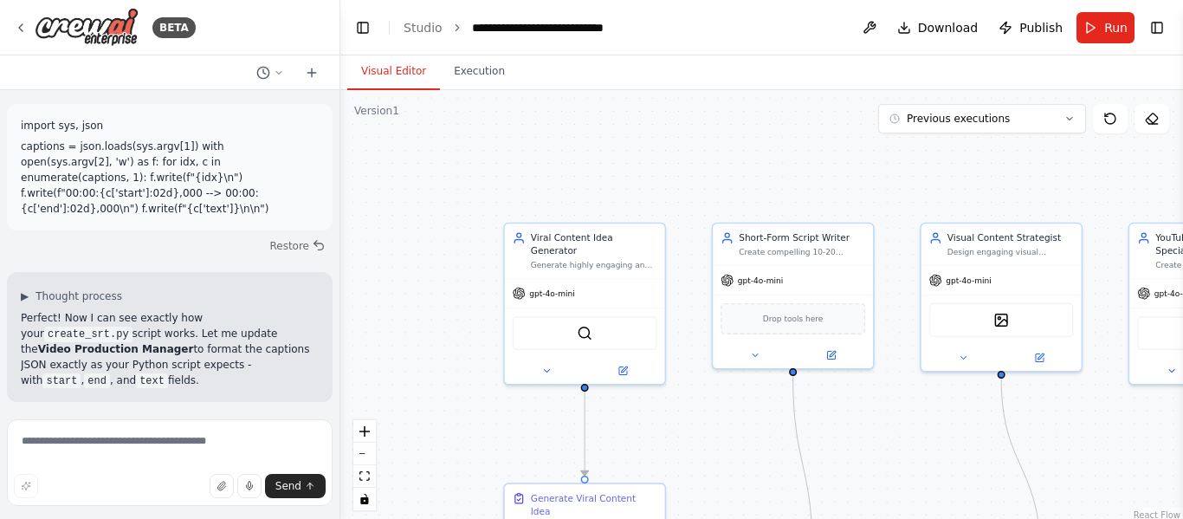
scroll to position [7961, 0]
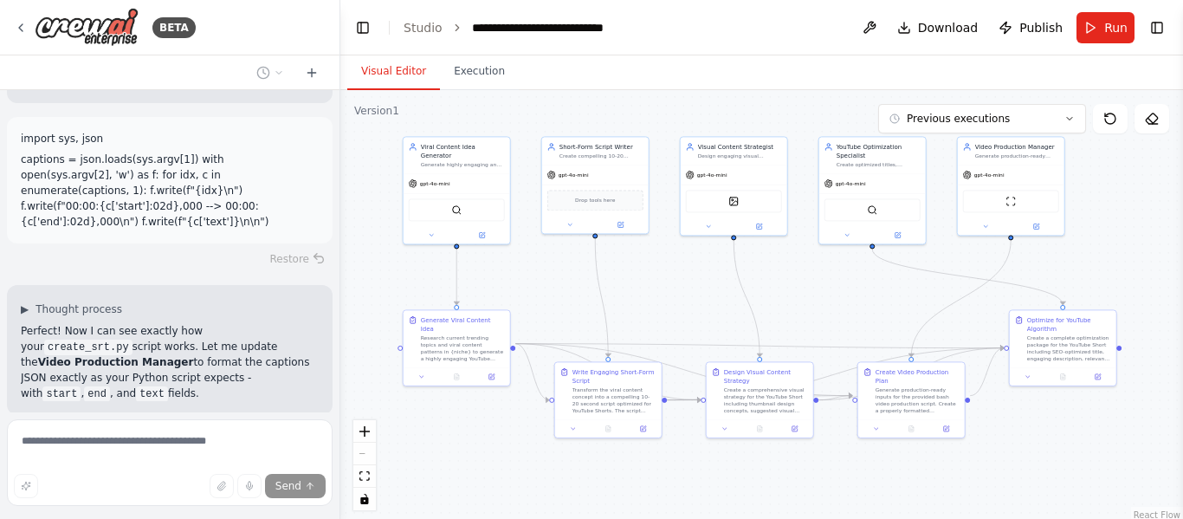
drag, startPoint x: 798, startPoint y: 262, endPoint x: 645, endPoint y: 113, distance: 213.8
click at [645, 113] on div ".deletable-edge-delete-btn { width: 20px; height: 20px; border: 0px solid #ffff…" at bounding box center [761, 306] width 843 height 433
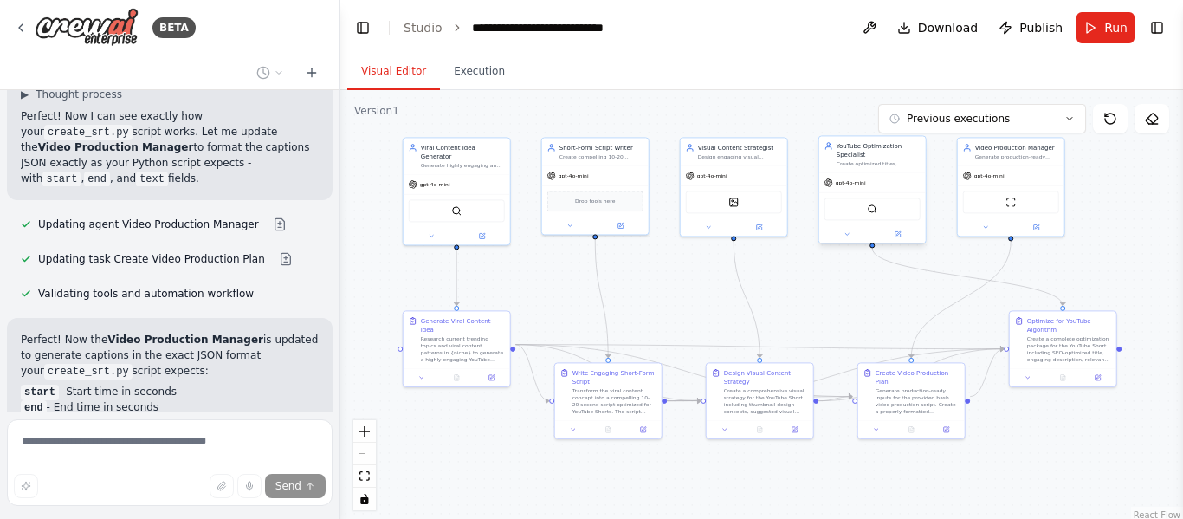
scroll to position [8106, 0]
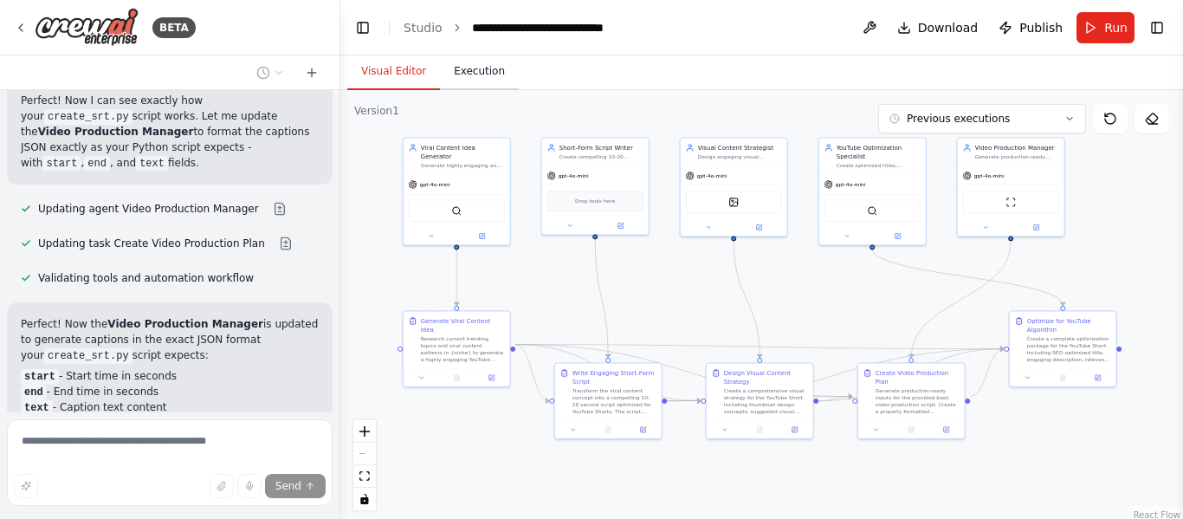
click at [472, 64] on button "Execution" at bounding box center [479, 72] width 79 height 36
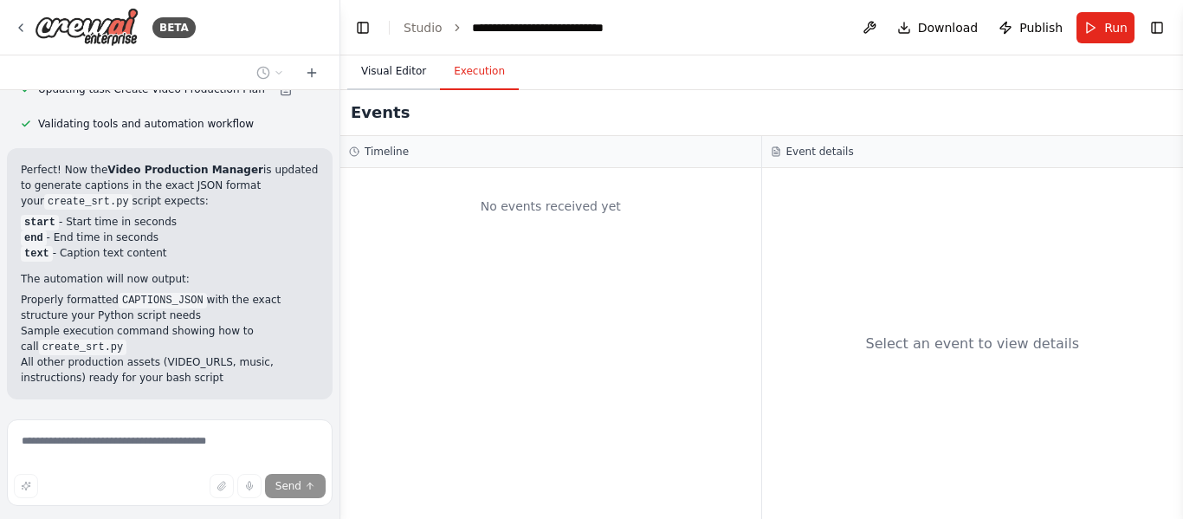
scroll to position [8316, 0]
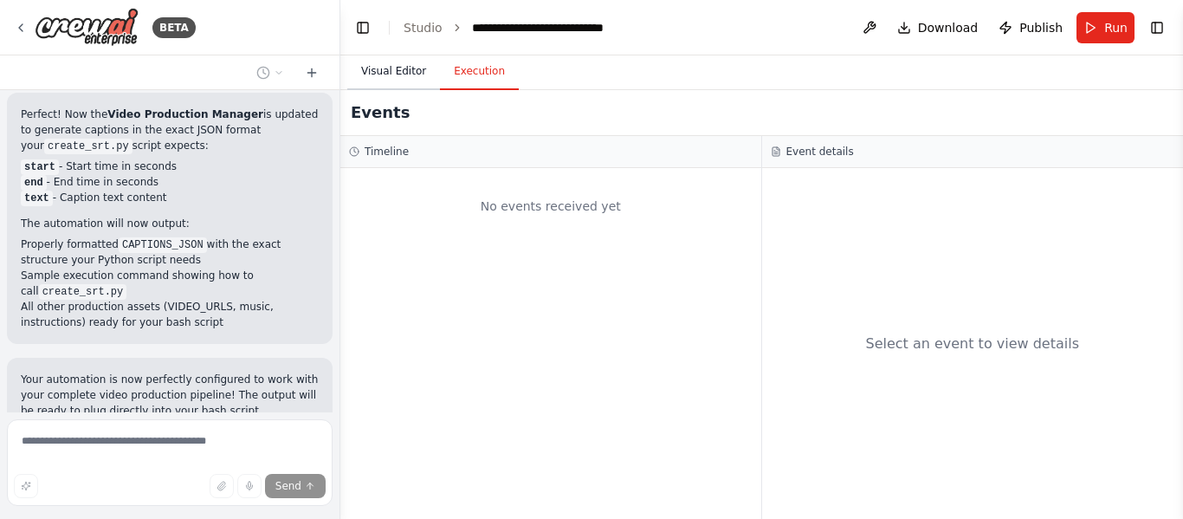
click at [394, 67] on button "Visual Editor" at bounding box center [393, 72] width 93 height 36
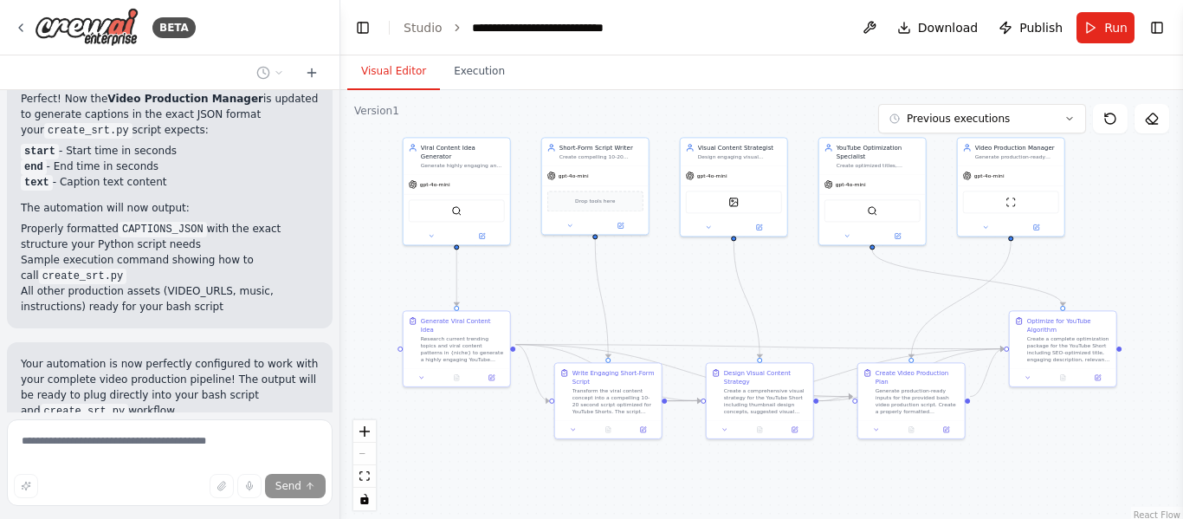
scroll to position [8347, 0]
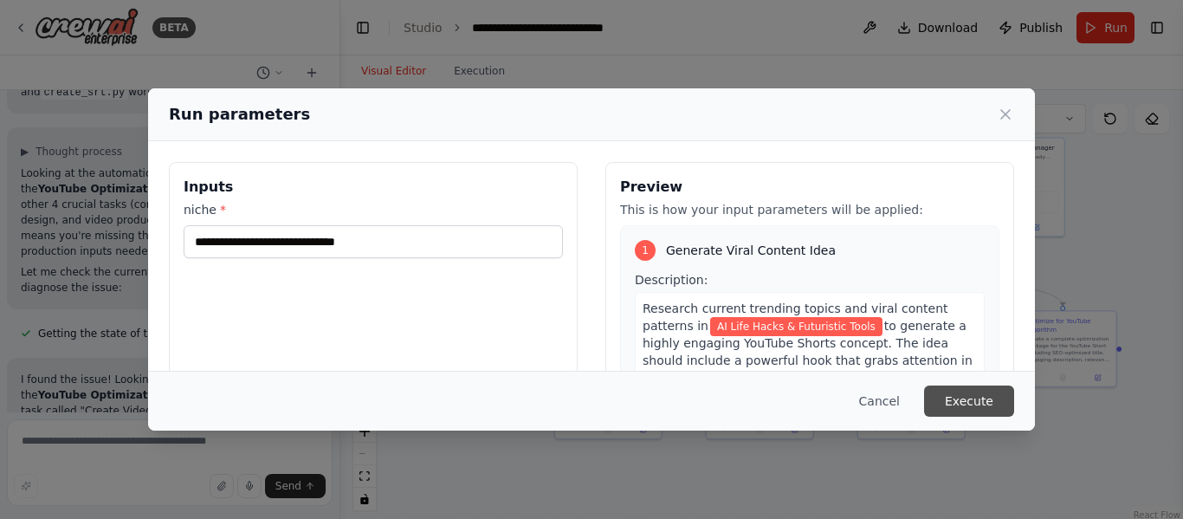
click at [1000, 412] on button "Execute" at bounding box center [969, 401] width 90 height 31
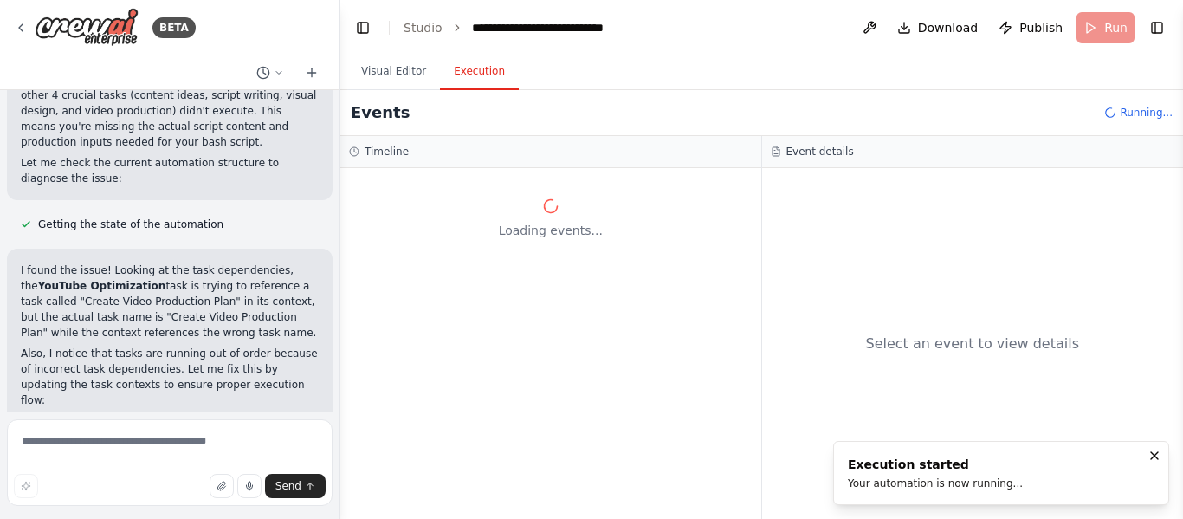
scroll to position [8775, 0]
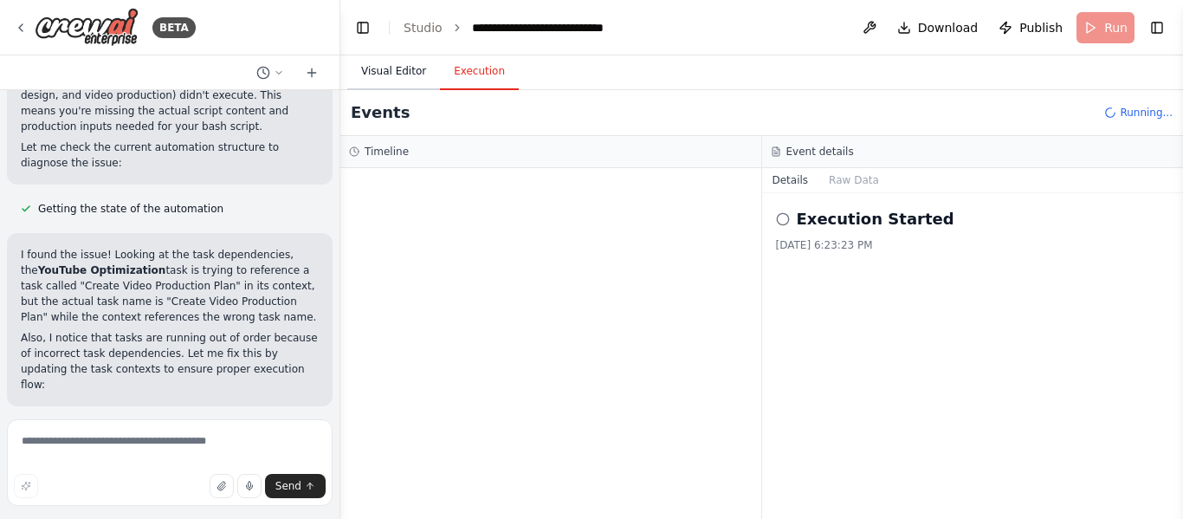
click at [405, 77] on button "Visual Editor" at bounding box center [393, 72] width 93 height 36
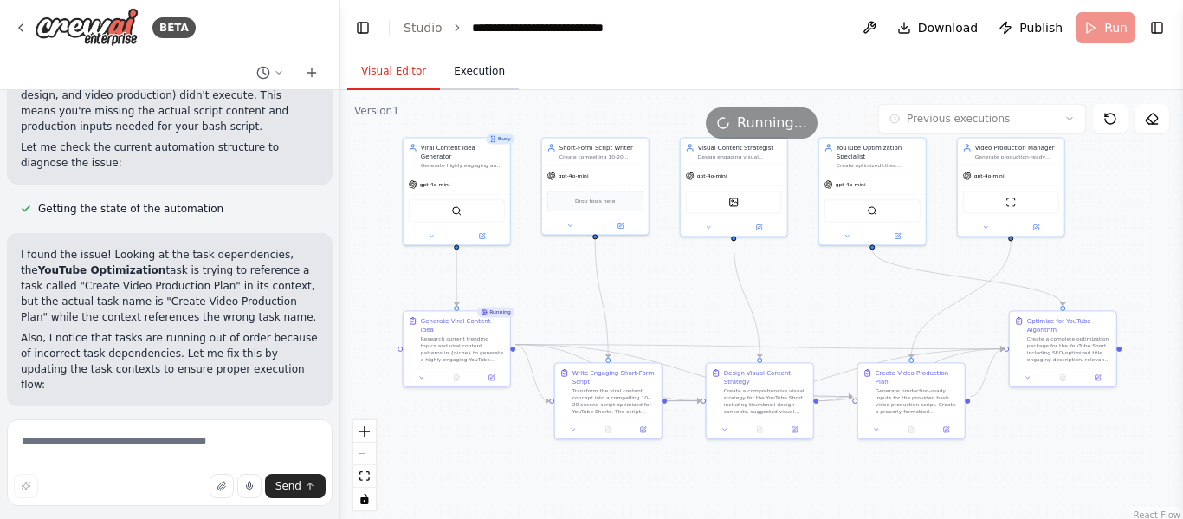
click at [472, 72] on button "Execution" at bounding box center [479, 72] width 79 height 36
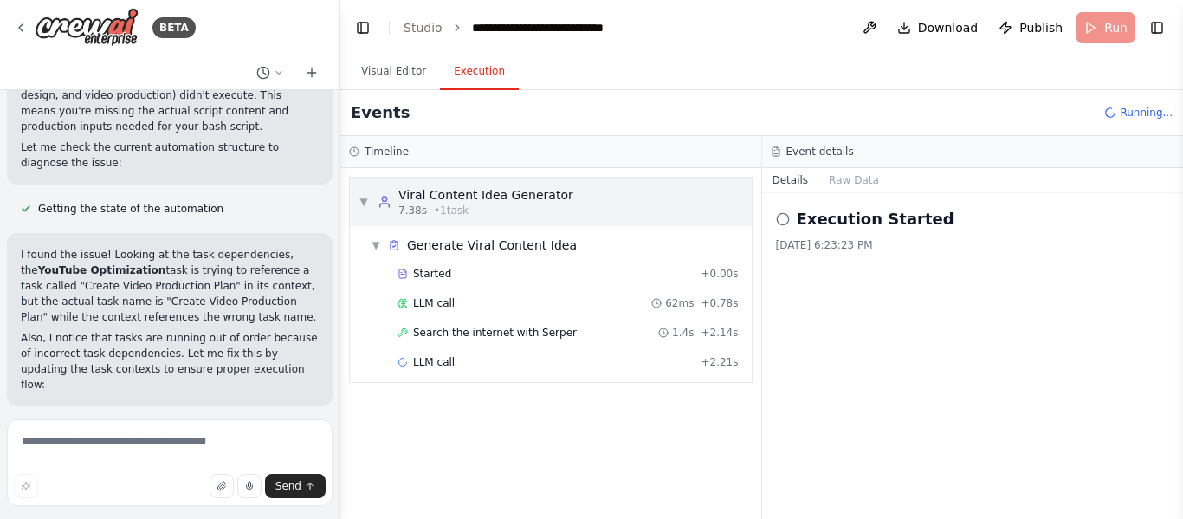
click at [513, 201] on div "Viral Content Idea Generator" at bounding box center [486, 194] width 175 height 17
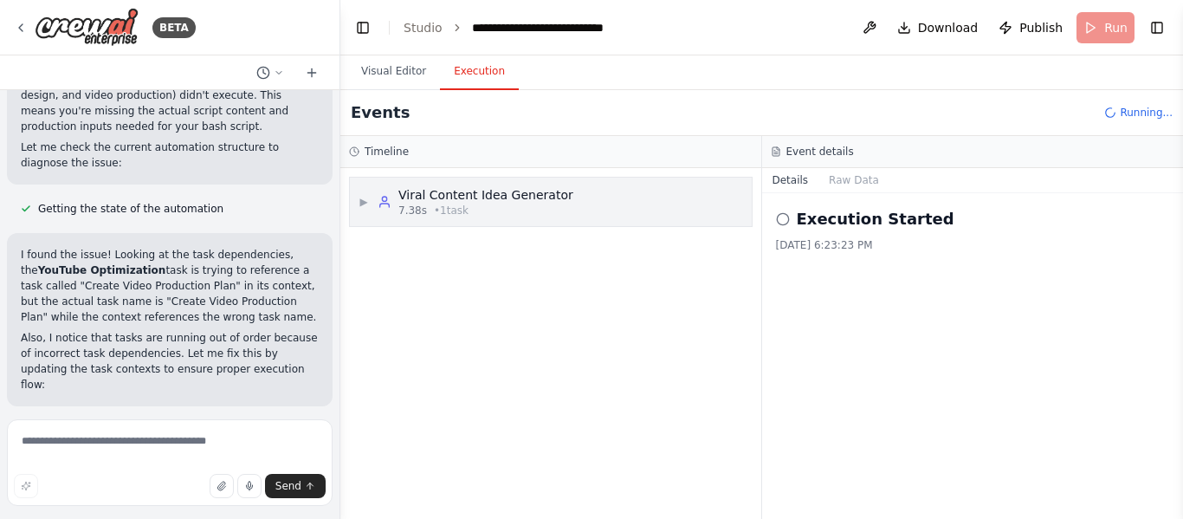
click at [513, 201] on div "Viral Content Idea Generator" at bounding box center [486, 194] width 175 height 17
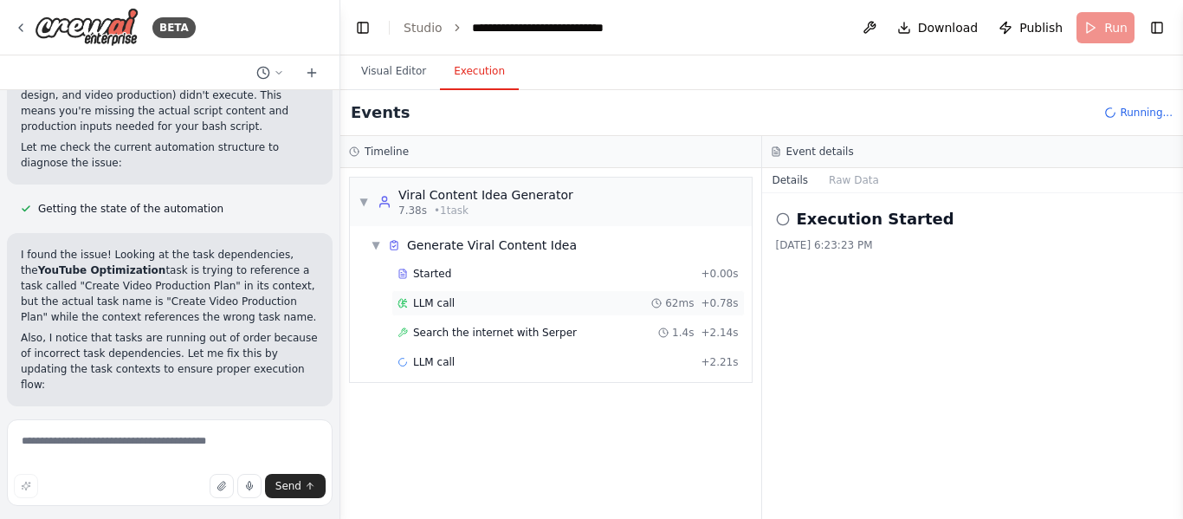
click at [498, 300] on div "LLM call 62ms + 0.78s" at bounding box center [568, 303] width 341 height 14
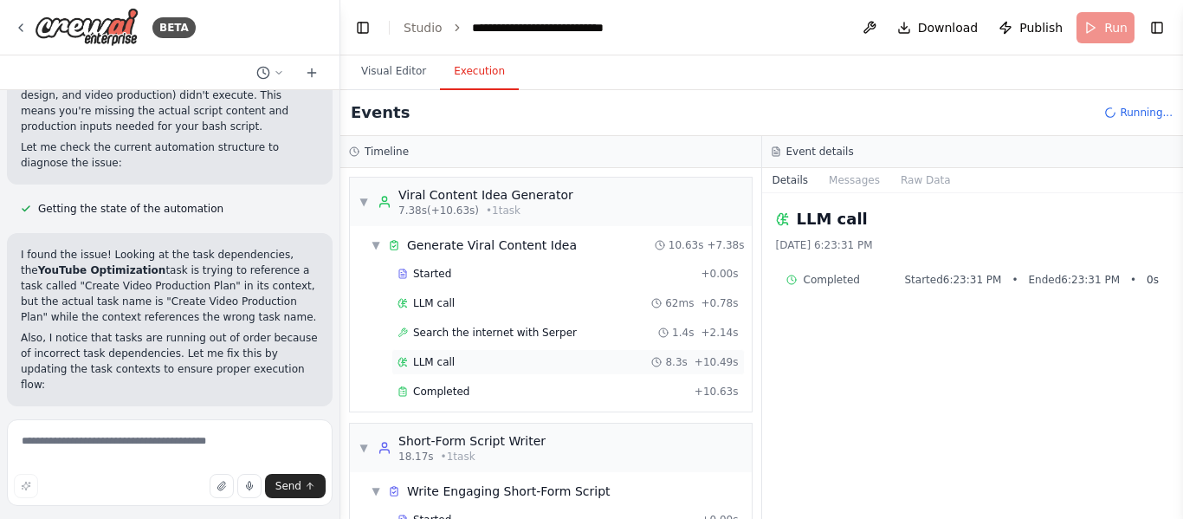
scroll to position [70, 0]
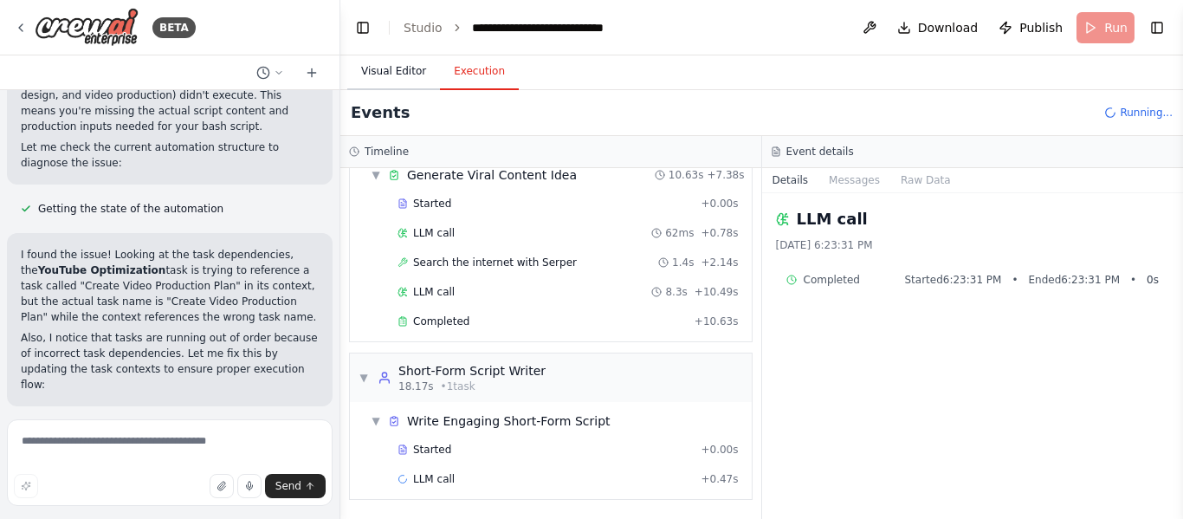
click at [396, 67] on button "Visual Editor" at bounding box center [393, 72] width 93 height 36
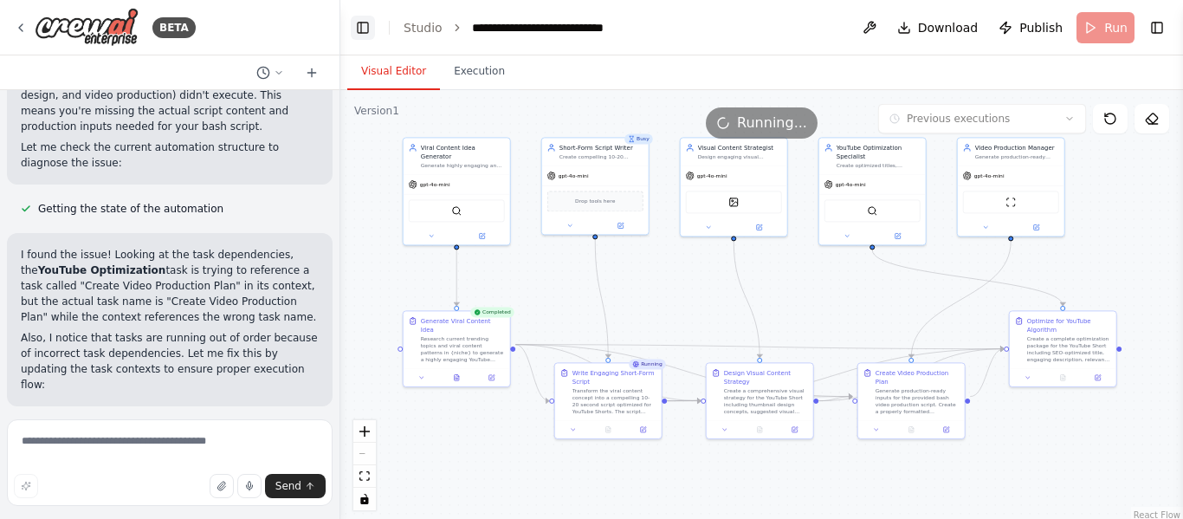
click at [366, 30] on button "Toggle Left Sidebar" at bounding box center [363, 28] width 24 height 24
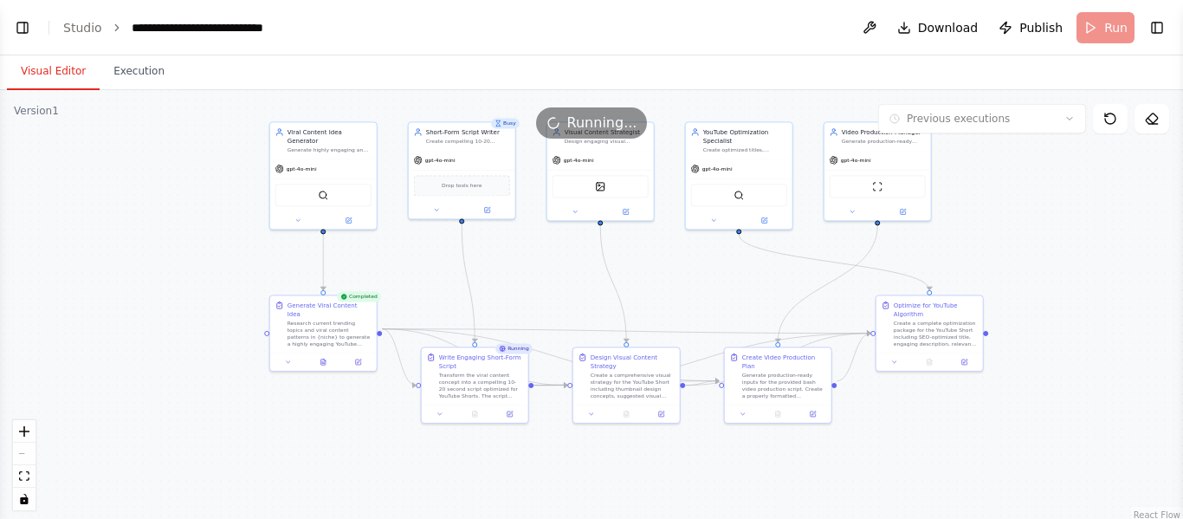
drag, startPoint x: 738, startPoint y: 266, endPoint x: 945, endPoint y: 250, distance: 207.6
click at [945, 250] on div ".deletable-edge-delete-btn { width: 20px; height: 20px; border: 0px solid #ffff…" at bounding box center [591, 306] width 1183 height 433
click at [518, 352] on div "Completed" at bounding box center [511, 348] width 44 height 10
click at [677, 349] on div "Running" at bounding box center [665, 348] width 37 height 10
click at [758, 382] on div "Generate production-ready inputs for the provided bash video production script.…" at bounding box center [784, 384] width 84 height 28
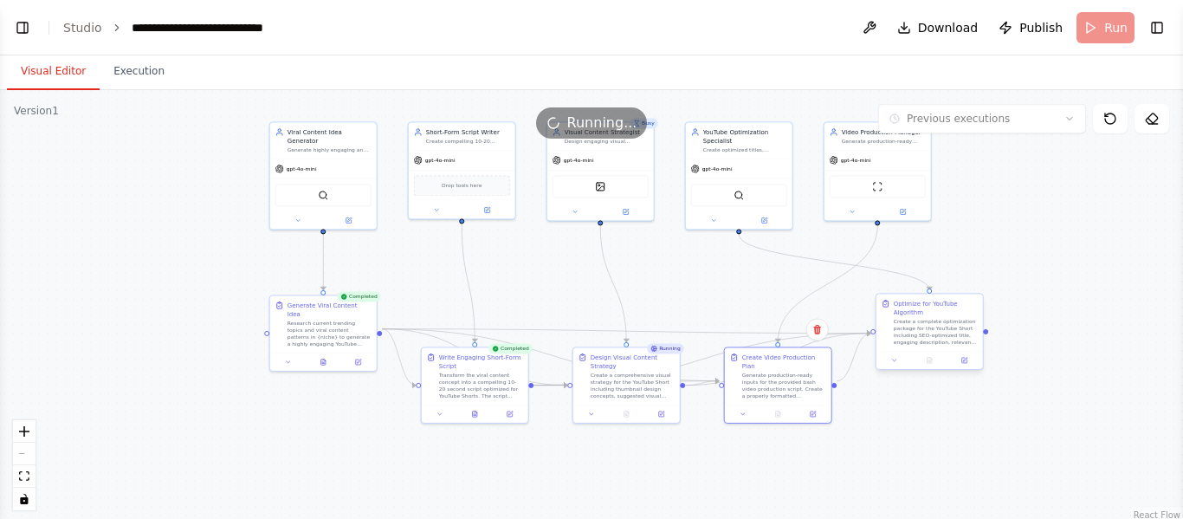
click at [900, 329] on div "Create a complete optimization package for the YouTube Short including SEO-opti…" at bounding box center [936, 332] width 84 height 28
click at [1047, 314] on div ".deletable-edge-delete-btn { width: 20px; height: 20px; border: 0px solid #ffff…" at bounding box center [591, 306] width 1183 height 433
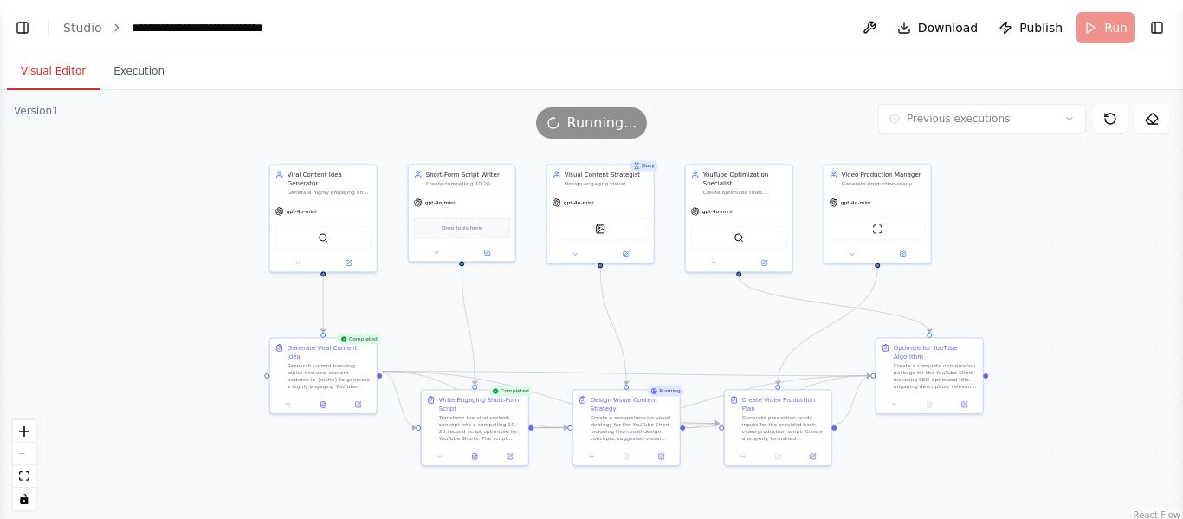
drag, startPoint x: 1048, startPoint y: 324, endPoint x: 1048, endPoint y: 366, distance: 42.4
click at [1048, 366] on div ".deletable-edge-delete-btn { width: 20px; height: 20px; border: 0px solid #ffff…" at bounding box center [591, 306] width 1183 height 433
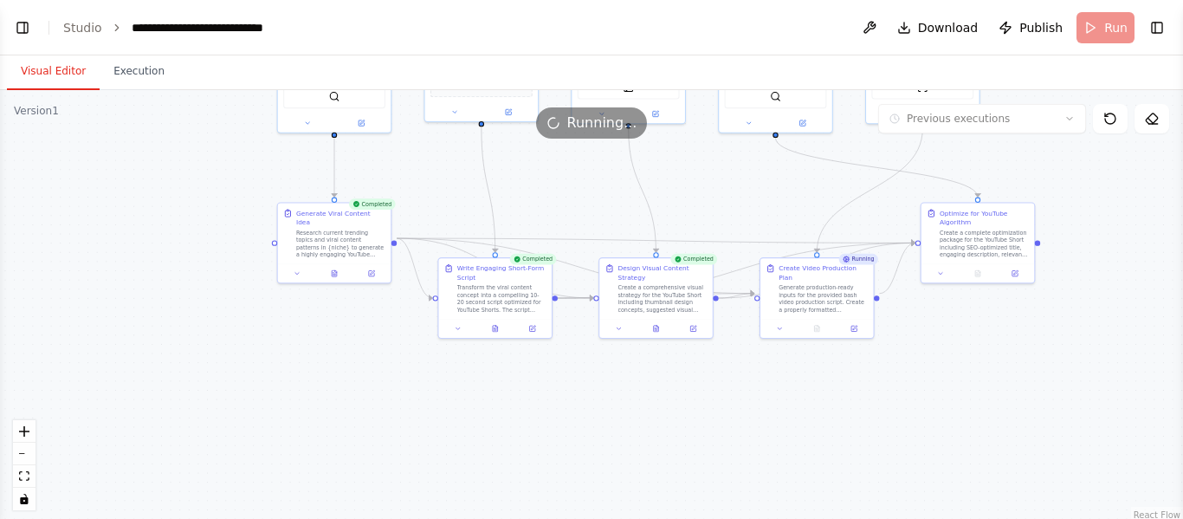
drag, startPoint x: 888, startPoint y: 447, endPoint x: 929, endPoint y: 313, distance: 140.3
click at [929, 313] on div ".deletable-edge-delete-btn { width: 20px; height: 20px; border: 0px solid #ffff…" at bounding box center [591, 306] width 1183 height 433
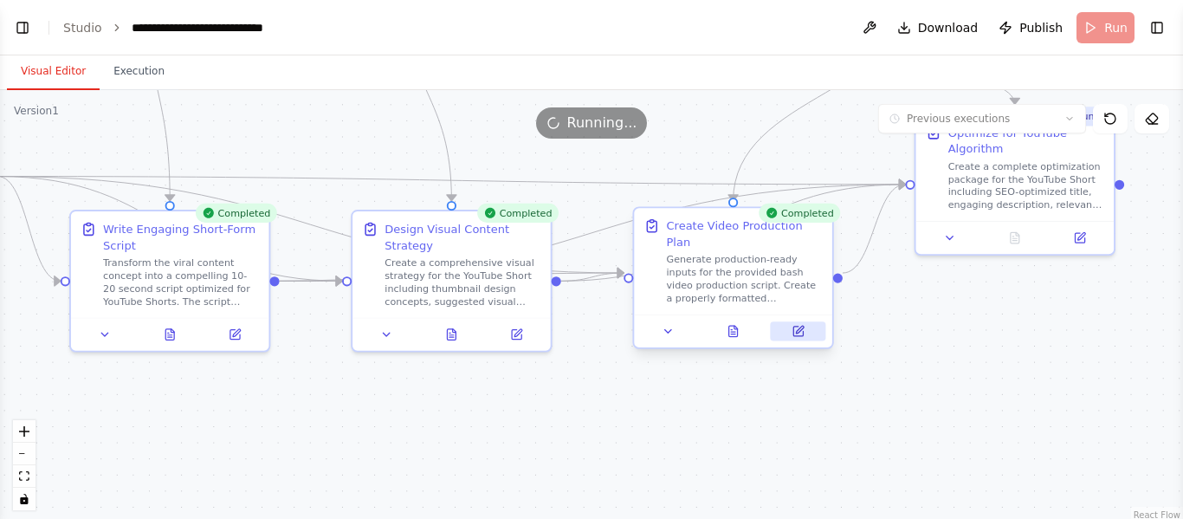
click at [794, 327] on icon at bounding box center [799, 332] width 10 height 10
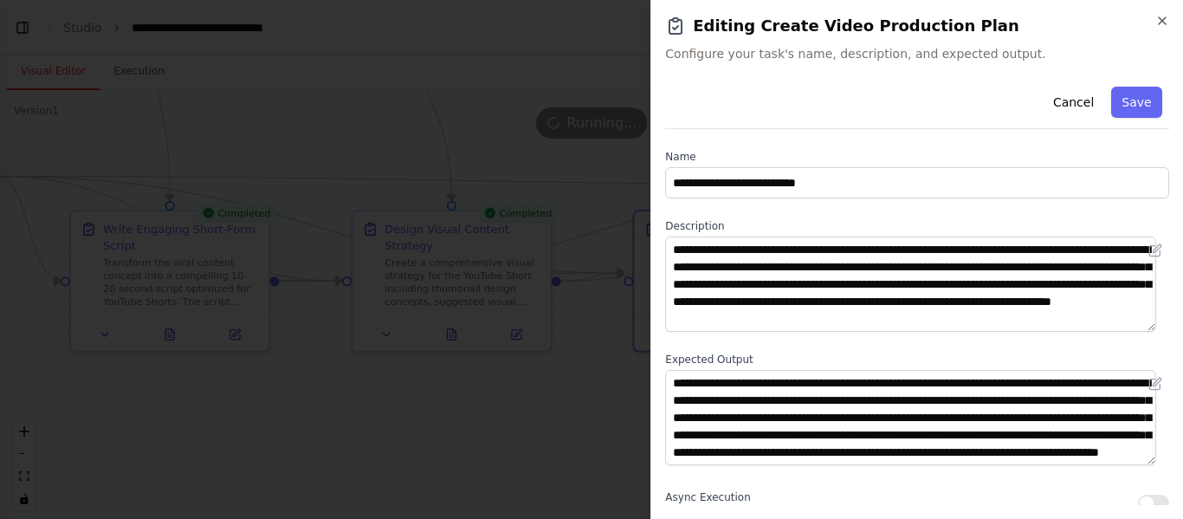
click at [1171, 26] on div "**********" at bounding box center [917, 259] width 533 height 519
click at [1165, 21] on icon "button" at bounding box center [1163, 21] width 14 height 14
